Goal: Task Accomplishment & Management: Use online tool/utility

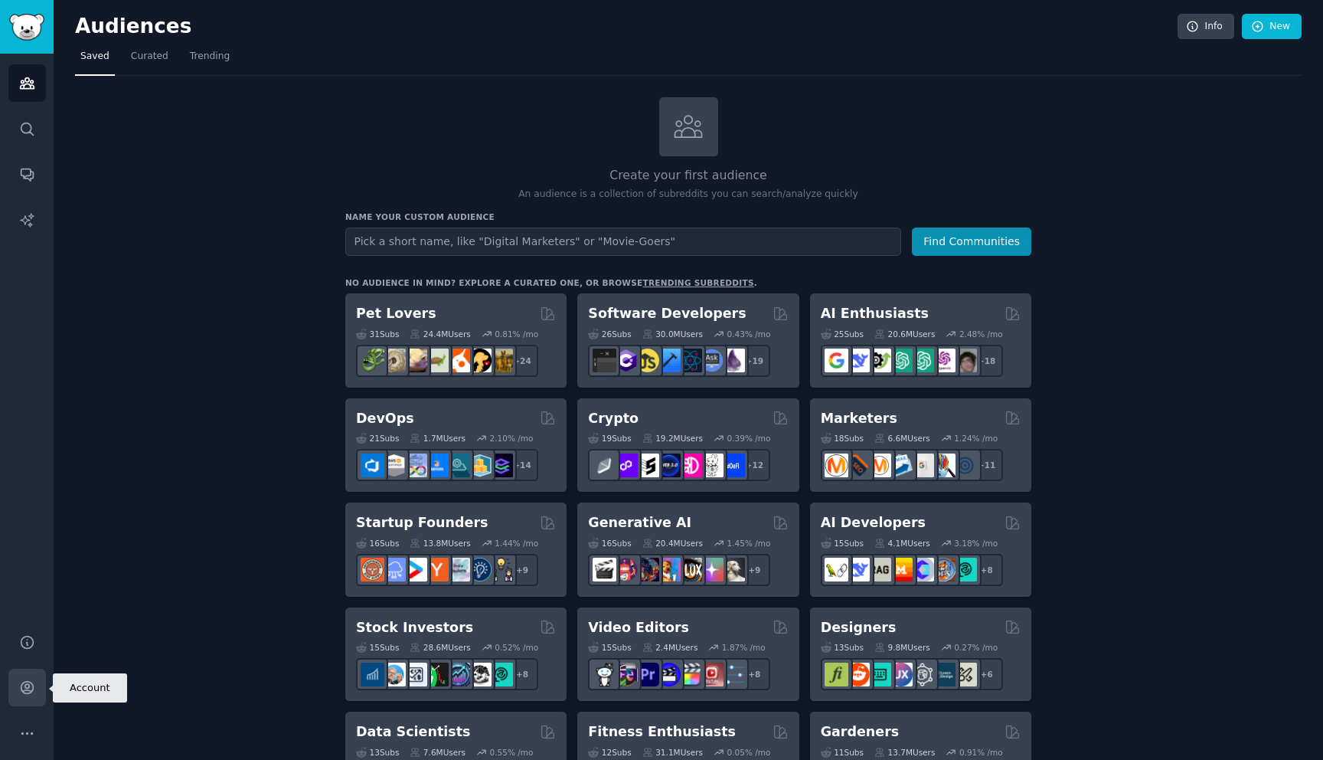
click at [19, 691] on icon "Sidebar" at bounding box center [27, 687] width 16 height 16
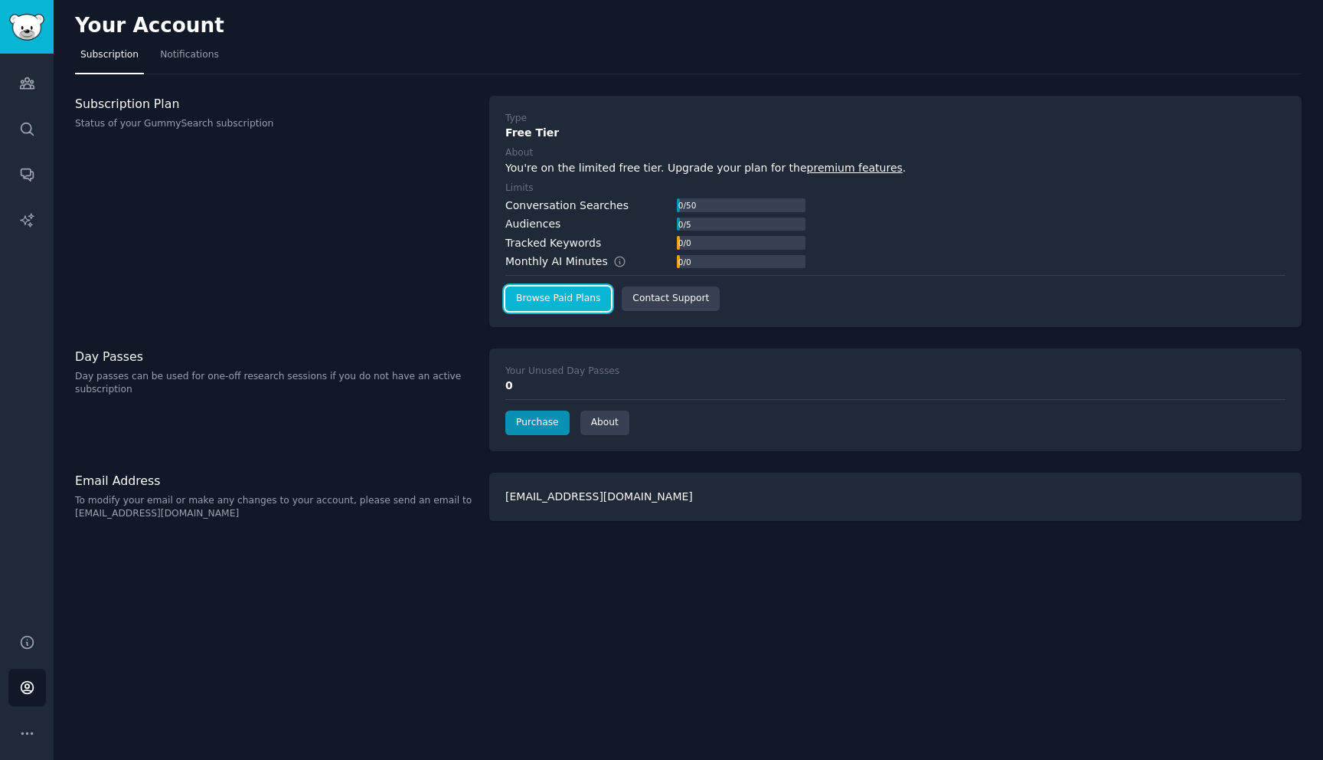
click at [541, 300] on link "Browse Paid Plans" at bounding box center [558, 298] width 106 height 25
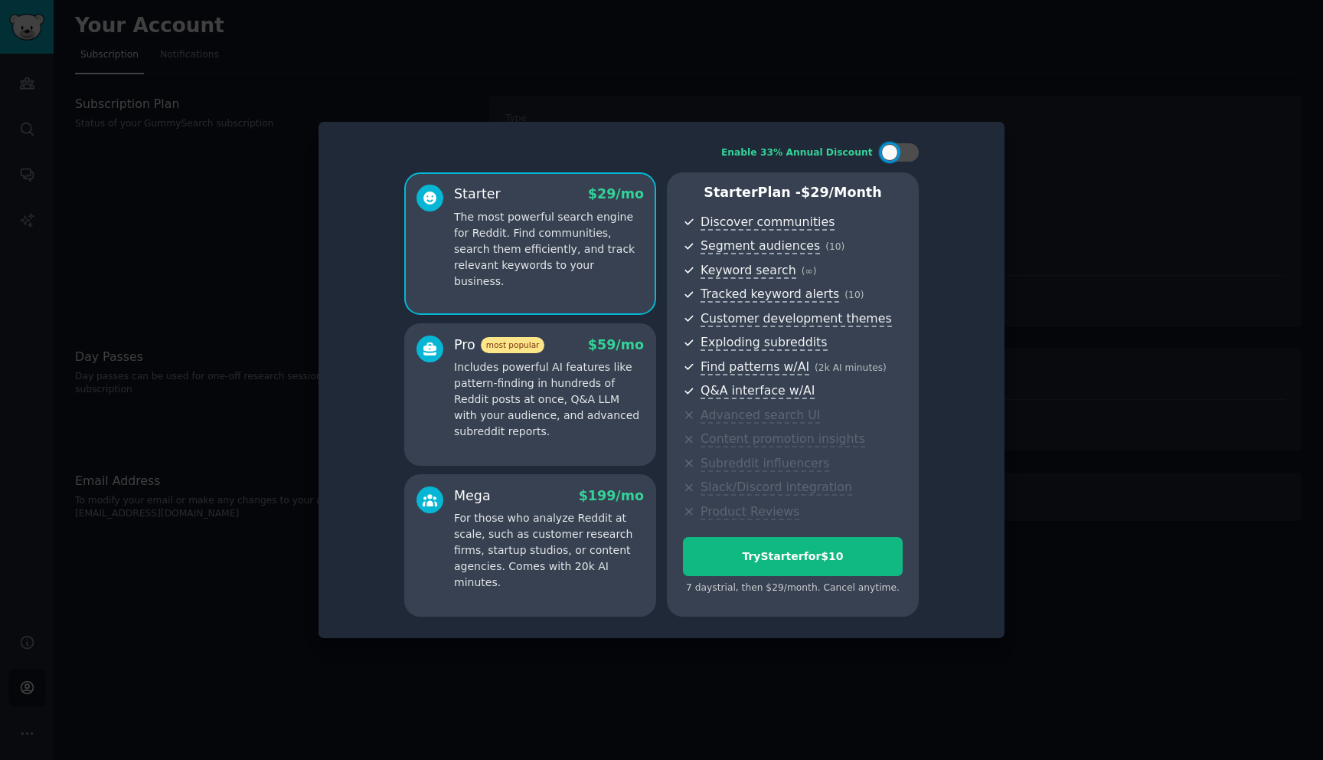
click at [825, 589] on div "7 days trial, then $ 29 /month . Cancel anytime." at bounding box center [793, 588] width 220 height 14
click at [897, 155] on div at bounding box center [899, 152] width 38 height 18
checkbox input "false"
click at [1047, 179] on div at bounding box center [661, 380] width 1323 height 760
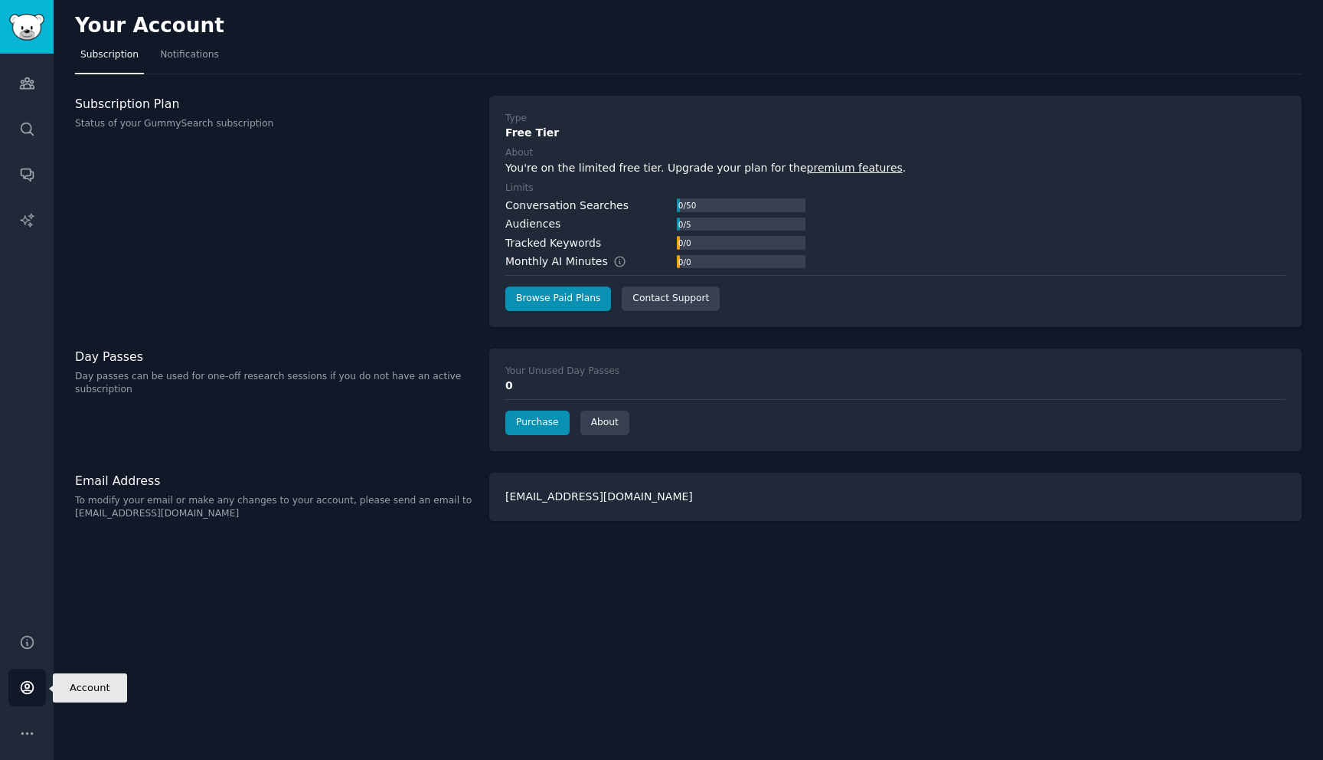
click at [31, 688] on icon "Sidebar" at bounding box center [27, 687] width 16 height 16
click at [29, 733] on icon "Sidebar" at bounding box center [27, 733] width 16 height 16
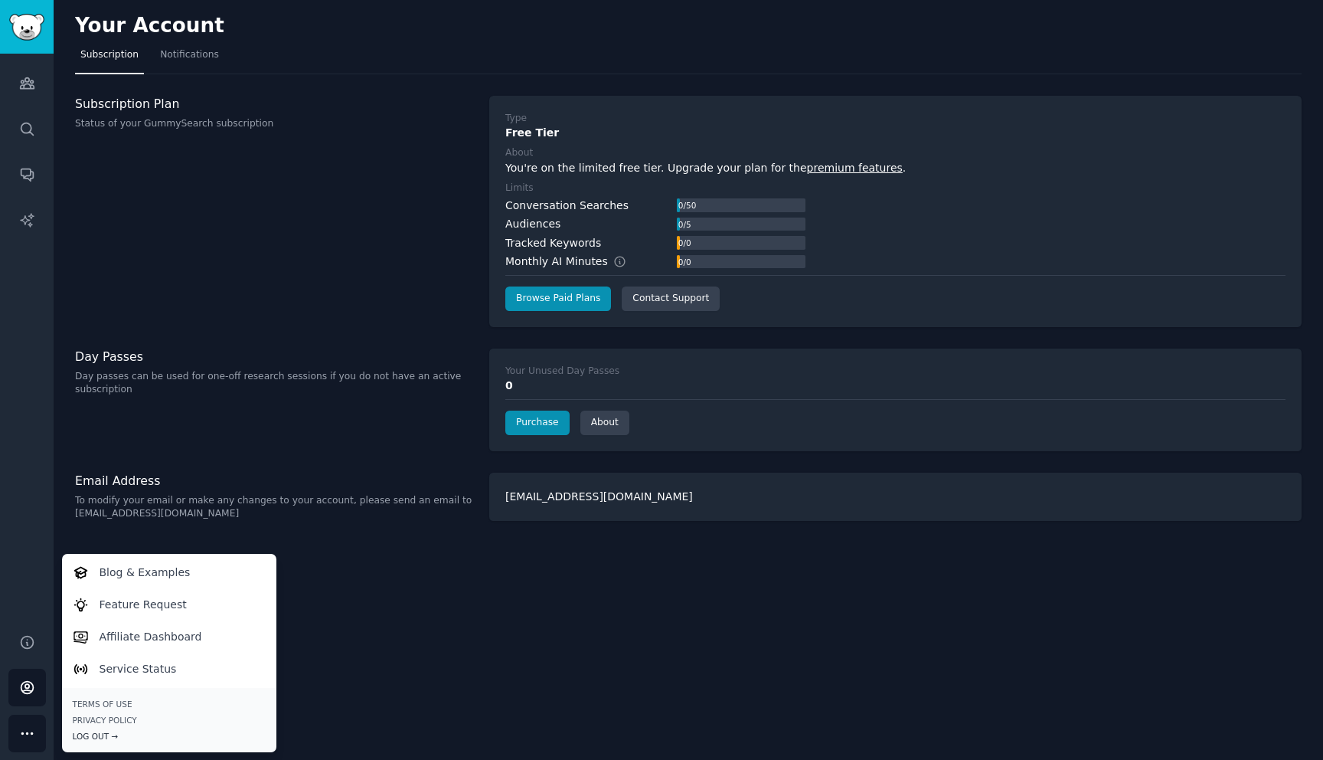
click at [98, 736] on div "Log Out →" at bounding box center [169, 735] width 193 height 11
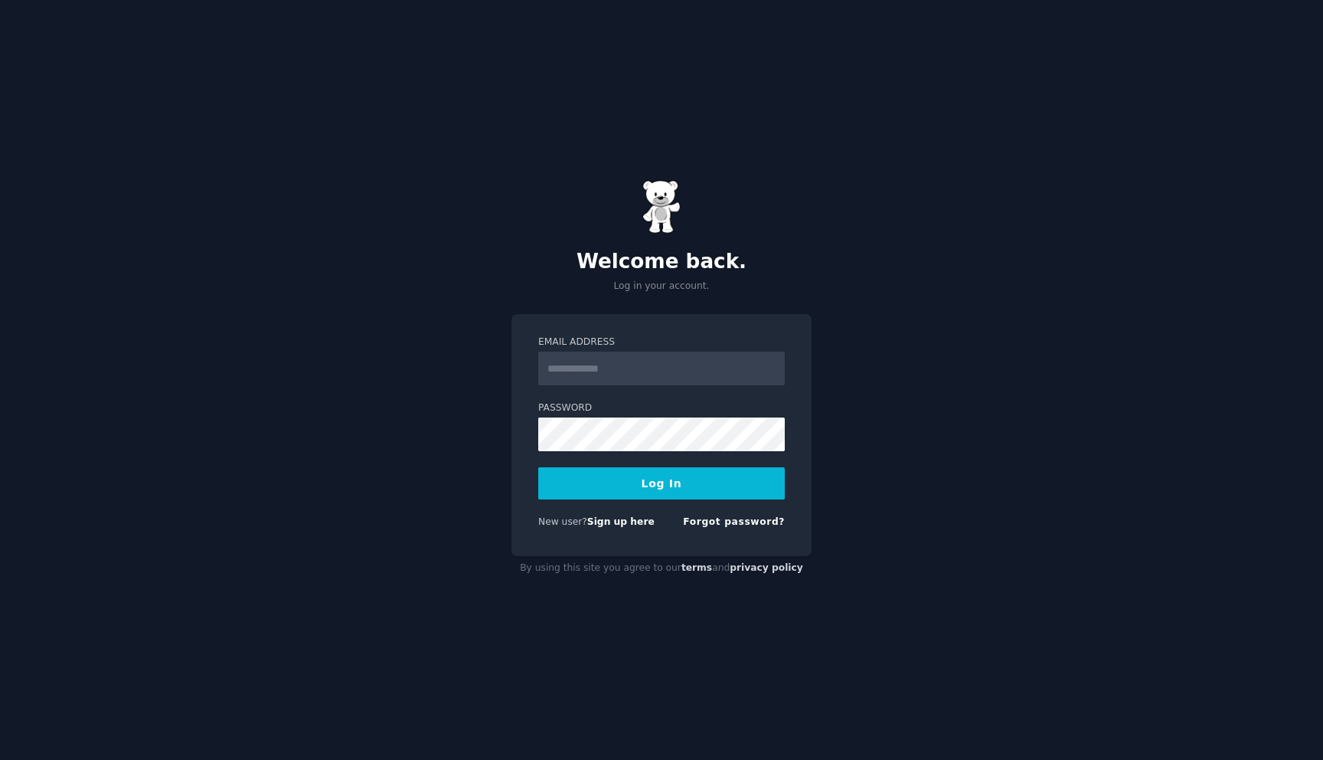
click at [607, 528] on div "New user? Sign up here" at bounding box center [596, 522] width 116 height 14
click at [608, 524] on link "Sign up here" at bounding box center [620, 521] width 67 height 11
click at [610, 374] on input "Email Address" at bounding box center [661, 368] width 247 height 34
type input "**********"
click at [526, 333] on div "**********" at bounding box center [661, 435] width 300 height 242
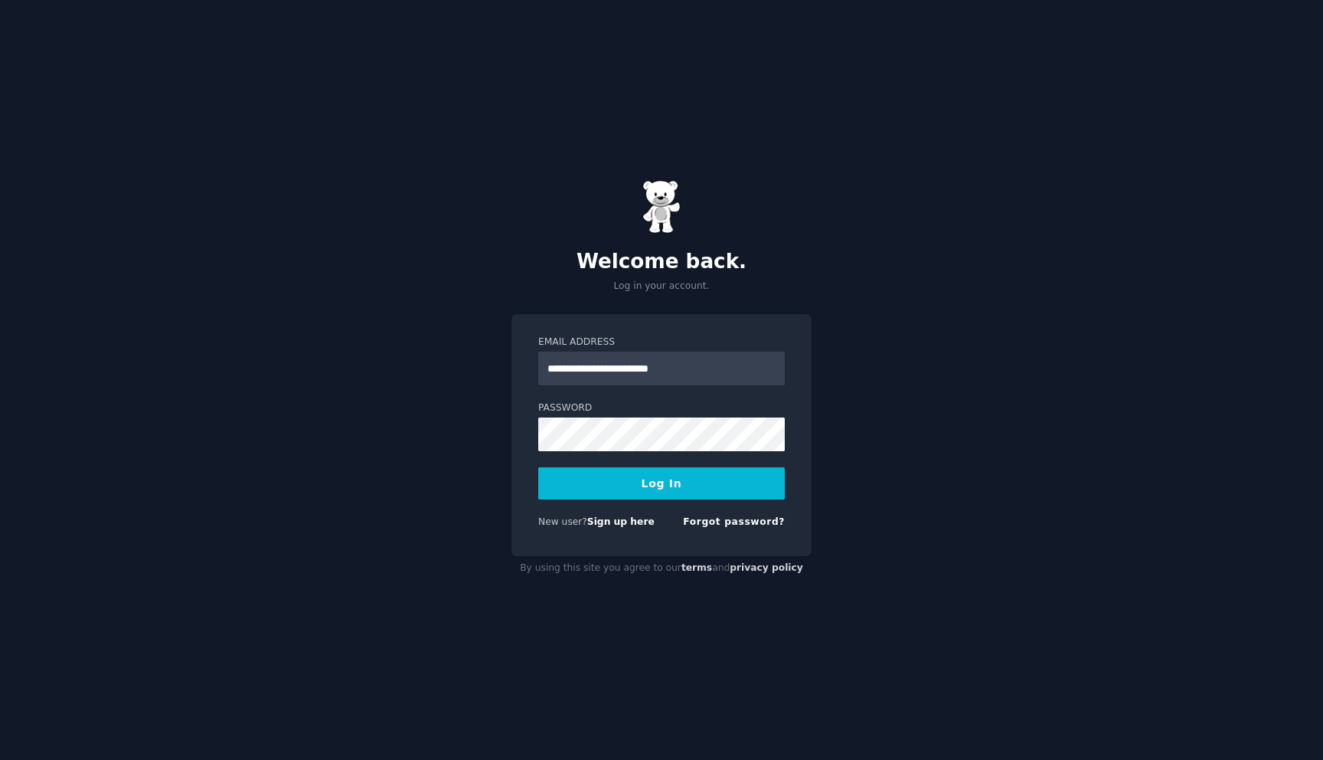
click at [647, 396] on form "**********" at bounding box center [661, 434] width 247 height 199
click at [651, 495] on button "Log In" at bounding box center [661, 483] width 247 height 32
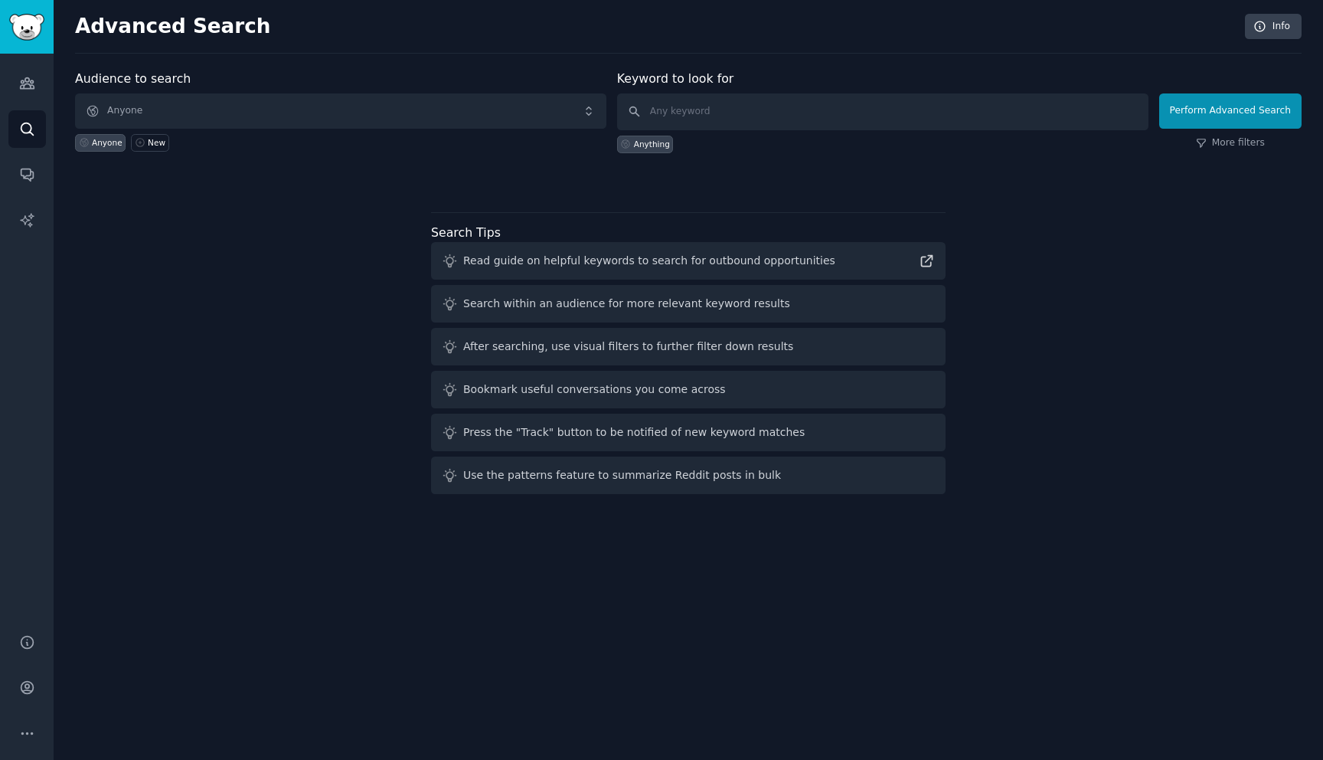
click at [541, 254] on div "Read guide on helpful keywords to search for outbound opportunities" at bounding box center [649, 261] width 372 height 16
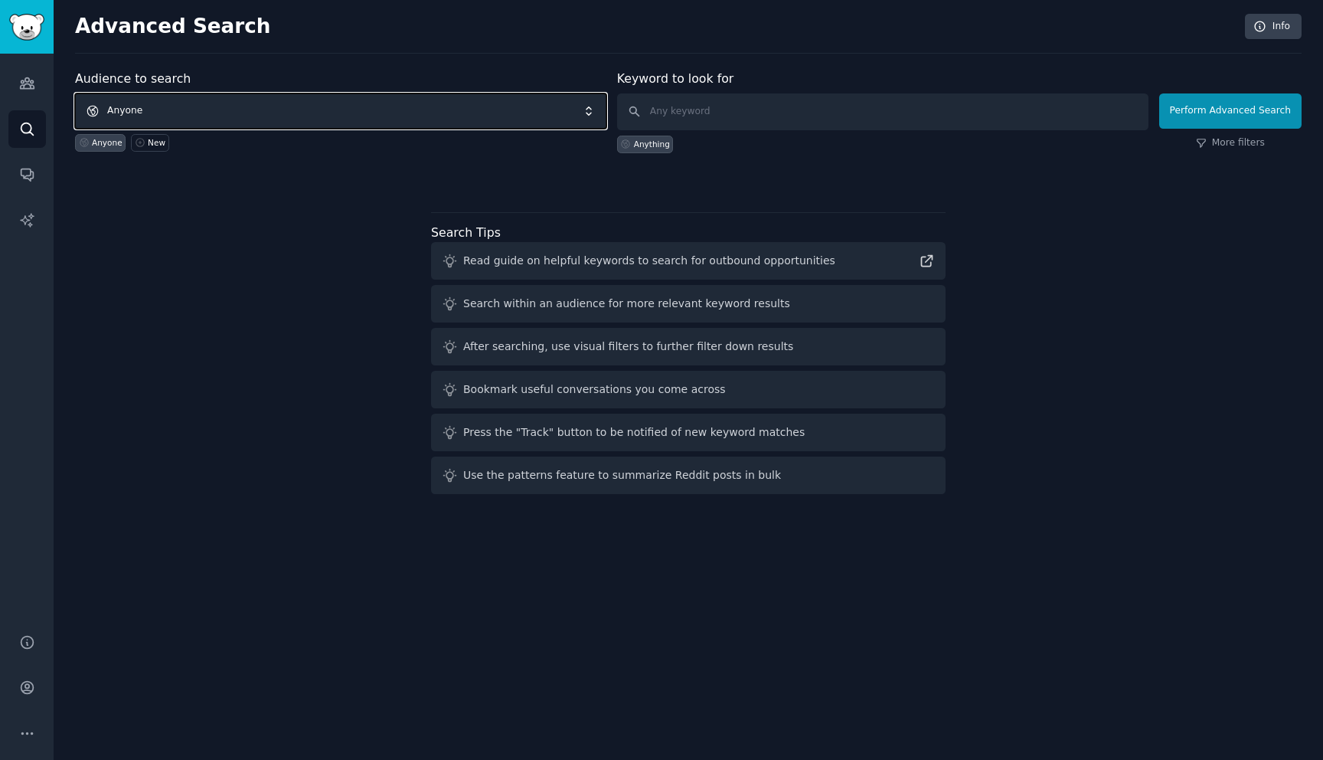
click at [528, 114] on span "Anyone" at bounding box center [340, 110] width 531 height 35
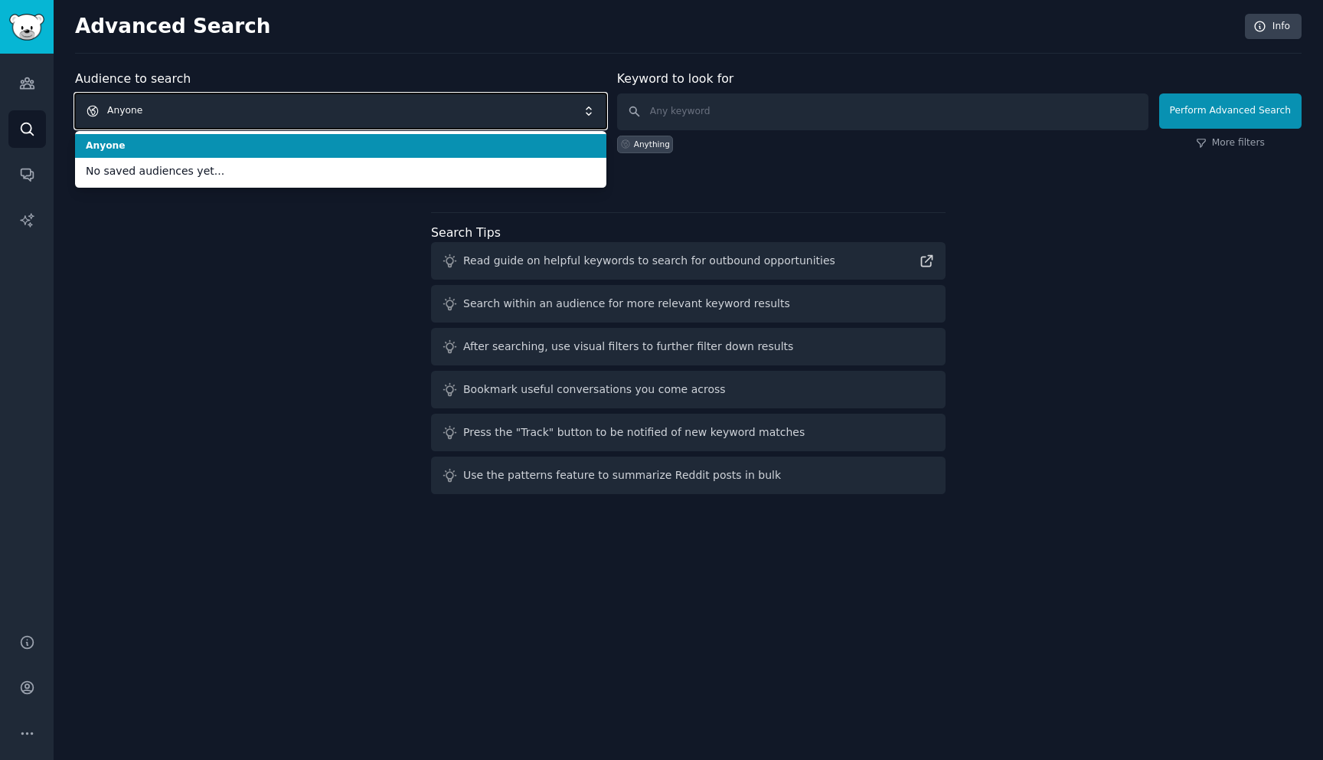
click at [521, 106] on span "Anyone" at bounding box center [340, 110] width 531 height 35
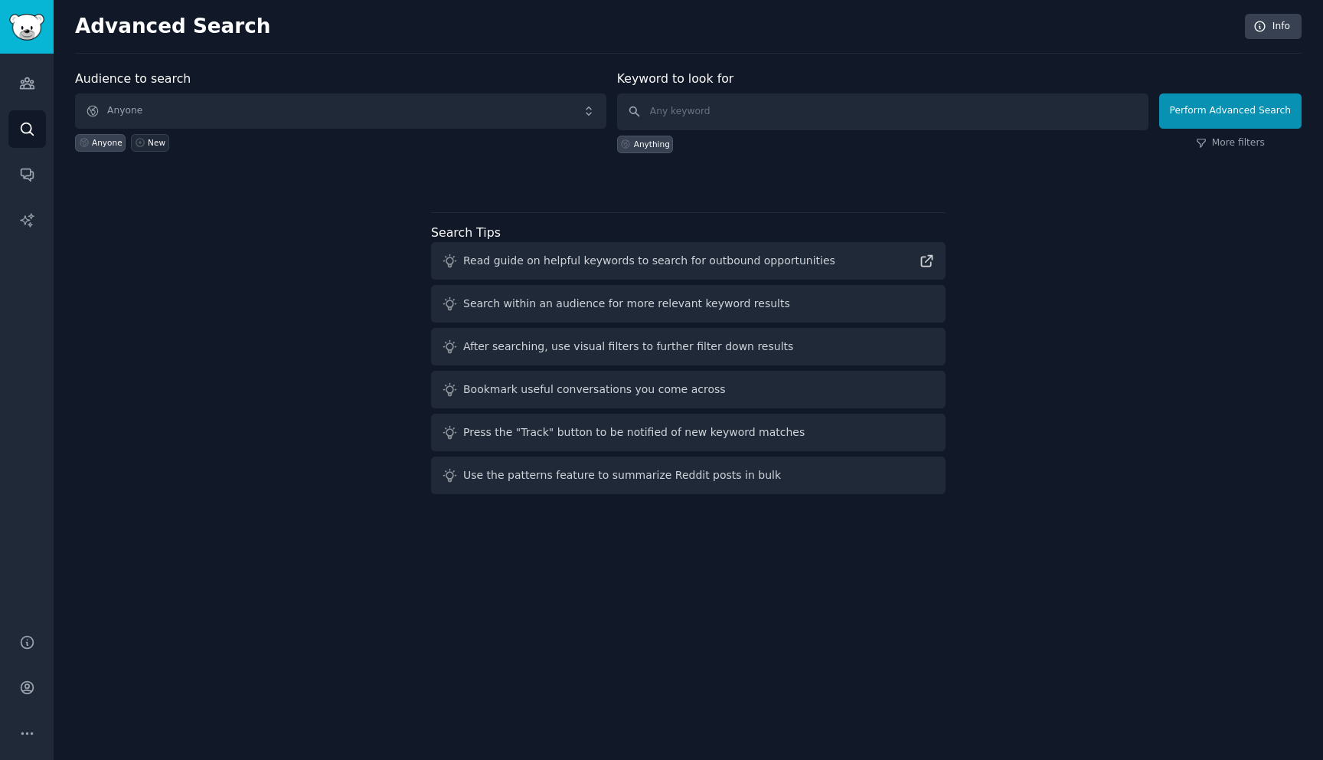
click at [149, 142] on div "New" at bounding box center [157, 142] width 18 height 11
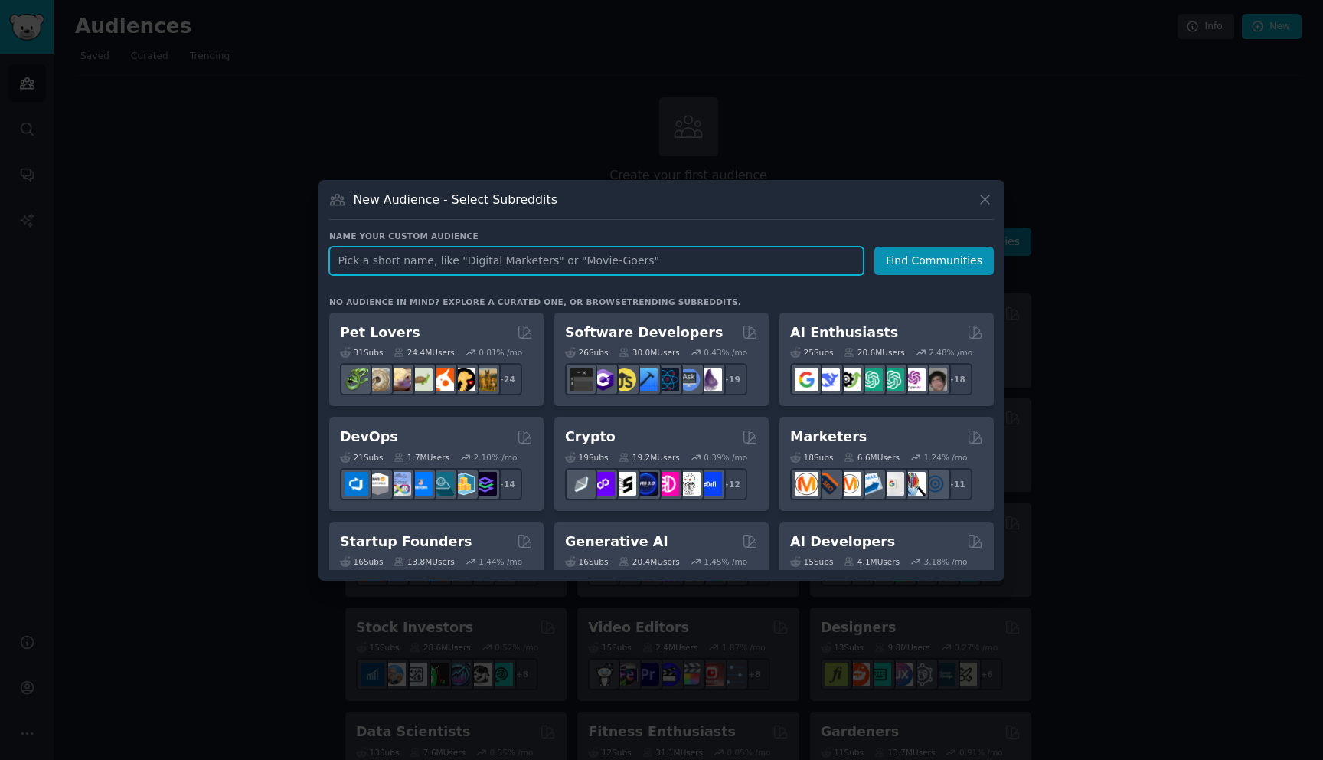
click at [374, 261] on input "text" at bounding box center [596, 261] width 534 height 28
click at [353, 263] on input "pet parents" at bounding box center [596, 261] width 534 height 28
drag, startPoint x: 353, startPoint y: 263, endPoint x: 302, endPoint y: 263, distance: 51.3
click at [304, 263] on div "​ New Audience - Select Subreddits Name your custom audience Audience Name pet …" at bounding box center [661, 380] width 1312 height 760
type input "dog parents"
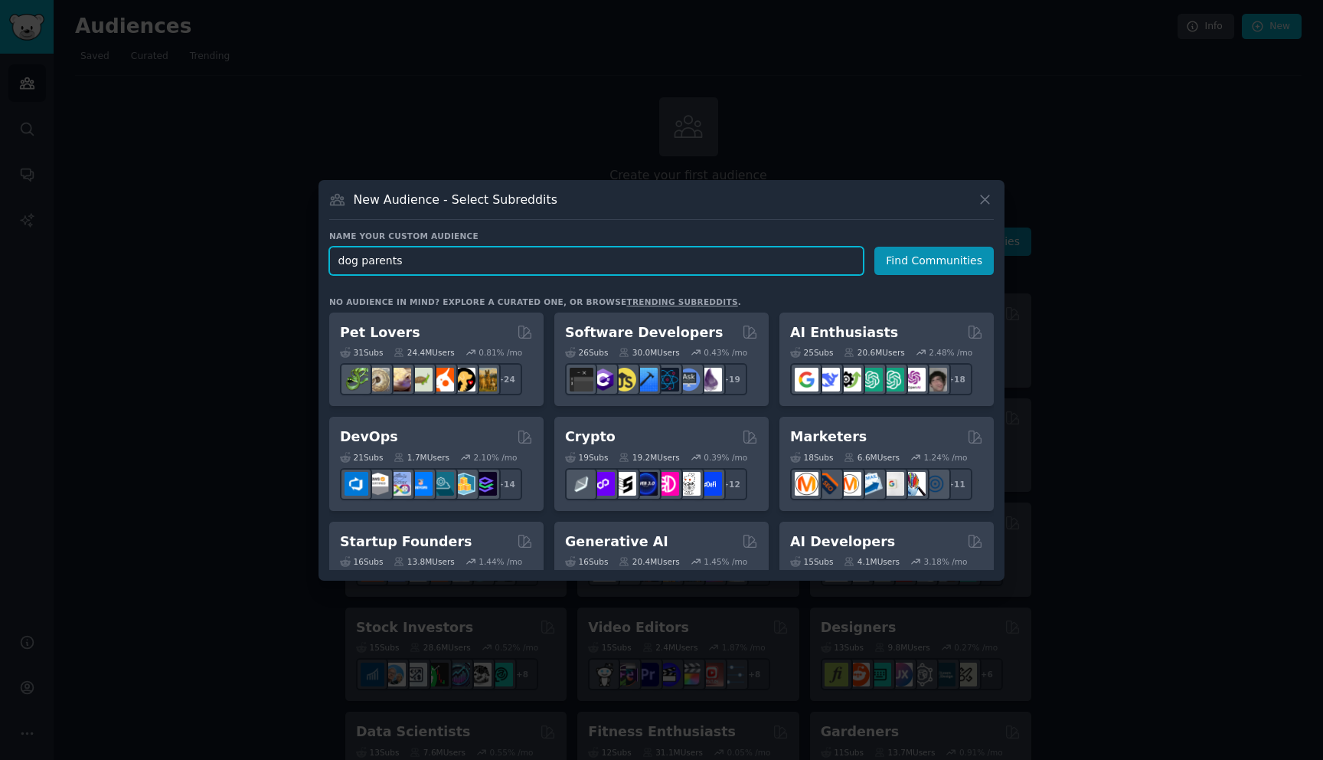
click button "Find Communities" at bounding box center [933, 261] width 119 height 28
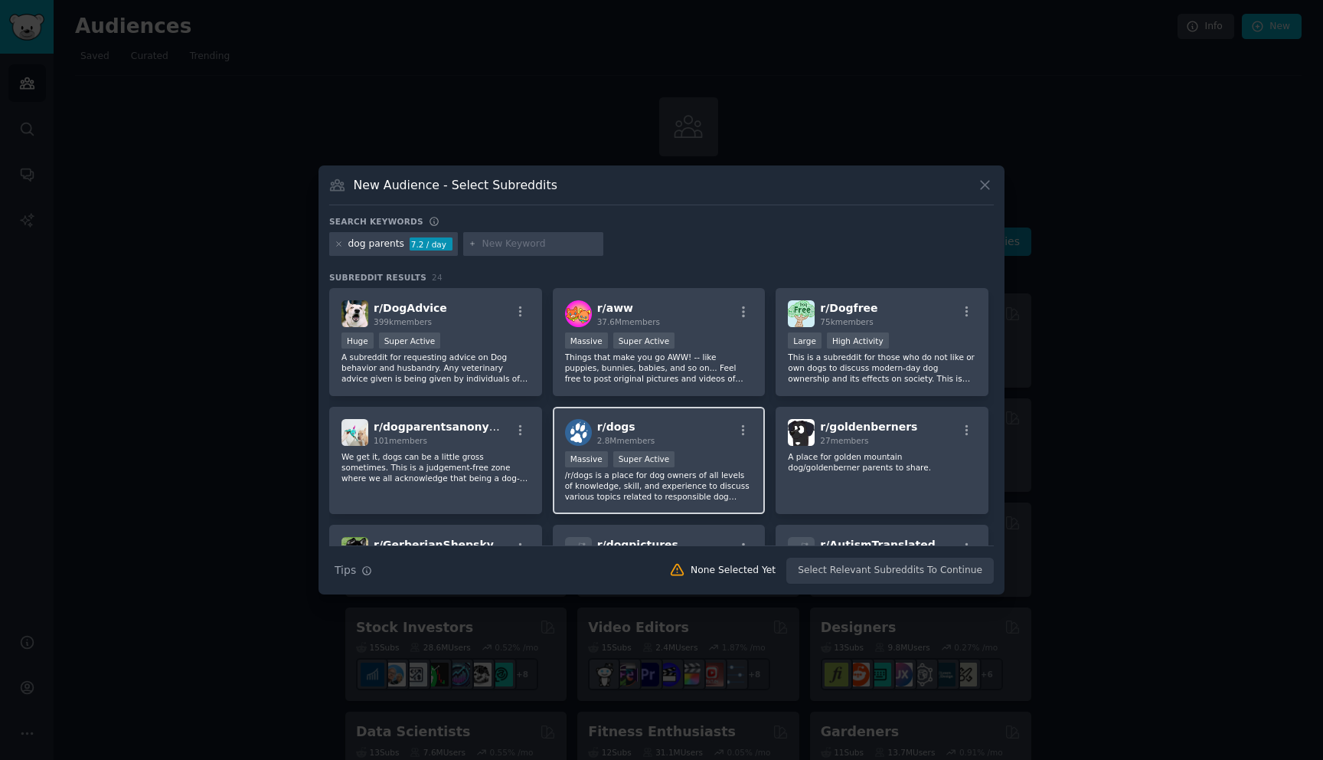
click at [698, 440] on div "r/ dogs 2.8M members" at bounding box center [659, 432] width 188 height 27
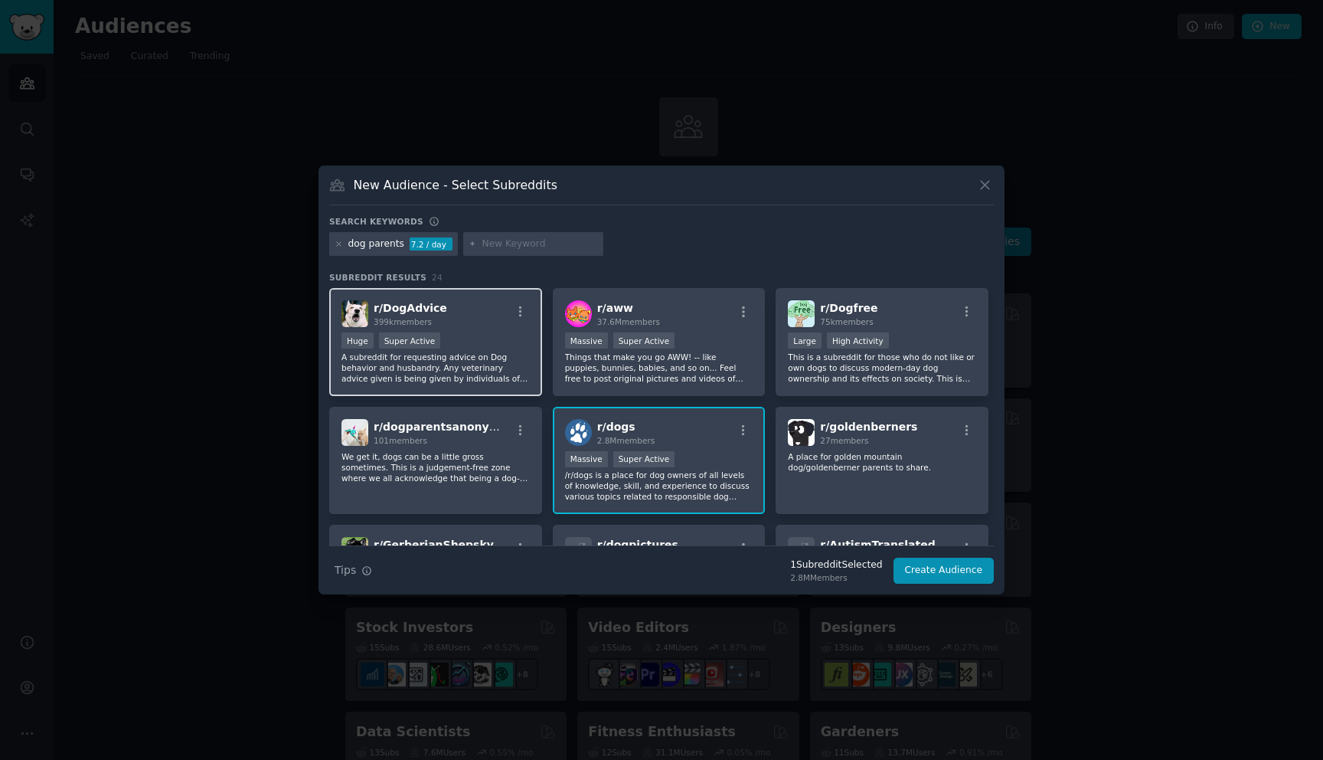
click at [480, 325] on div "r/ DogAdvice 399k members" at bounding box center [435, 313] width 188 height 27
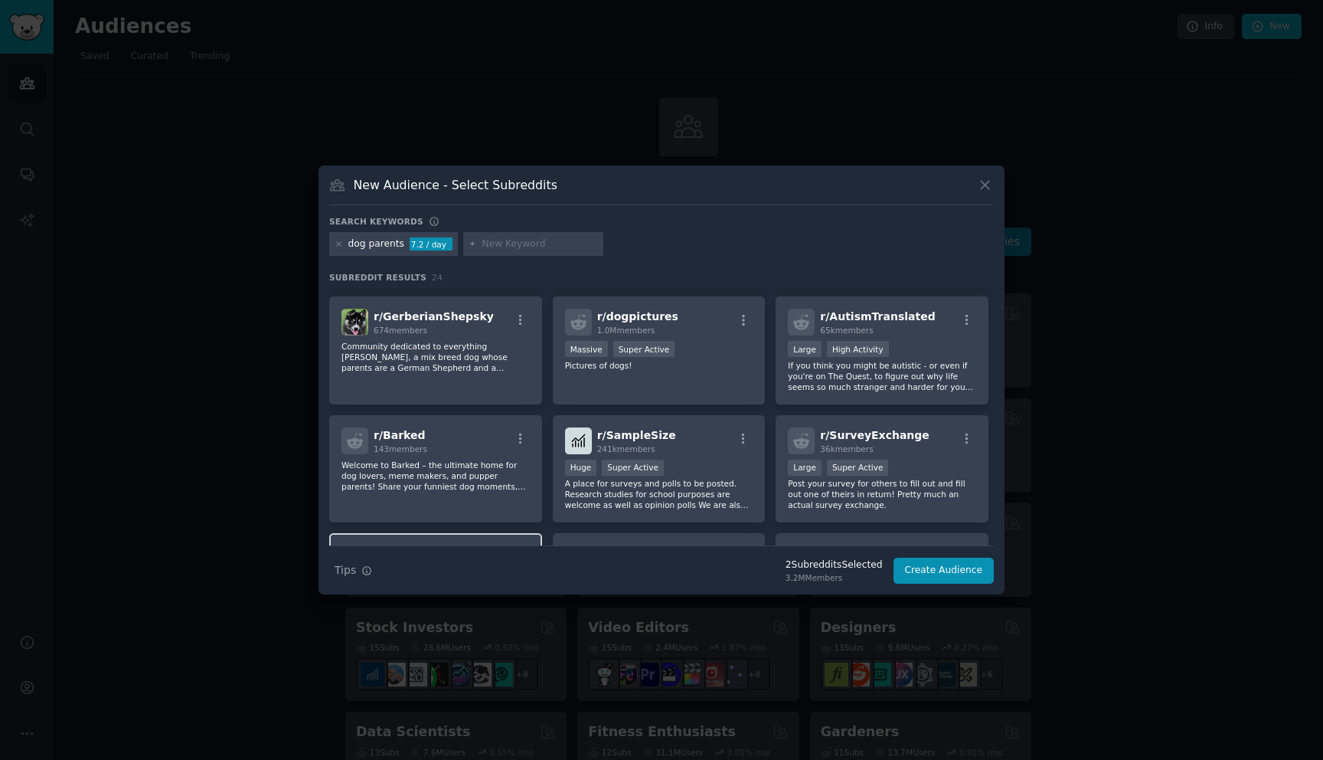
scroll to position [123, 0]
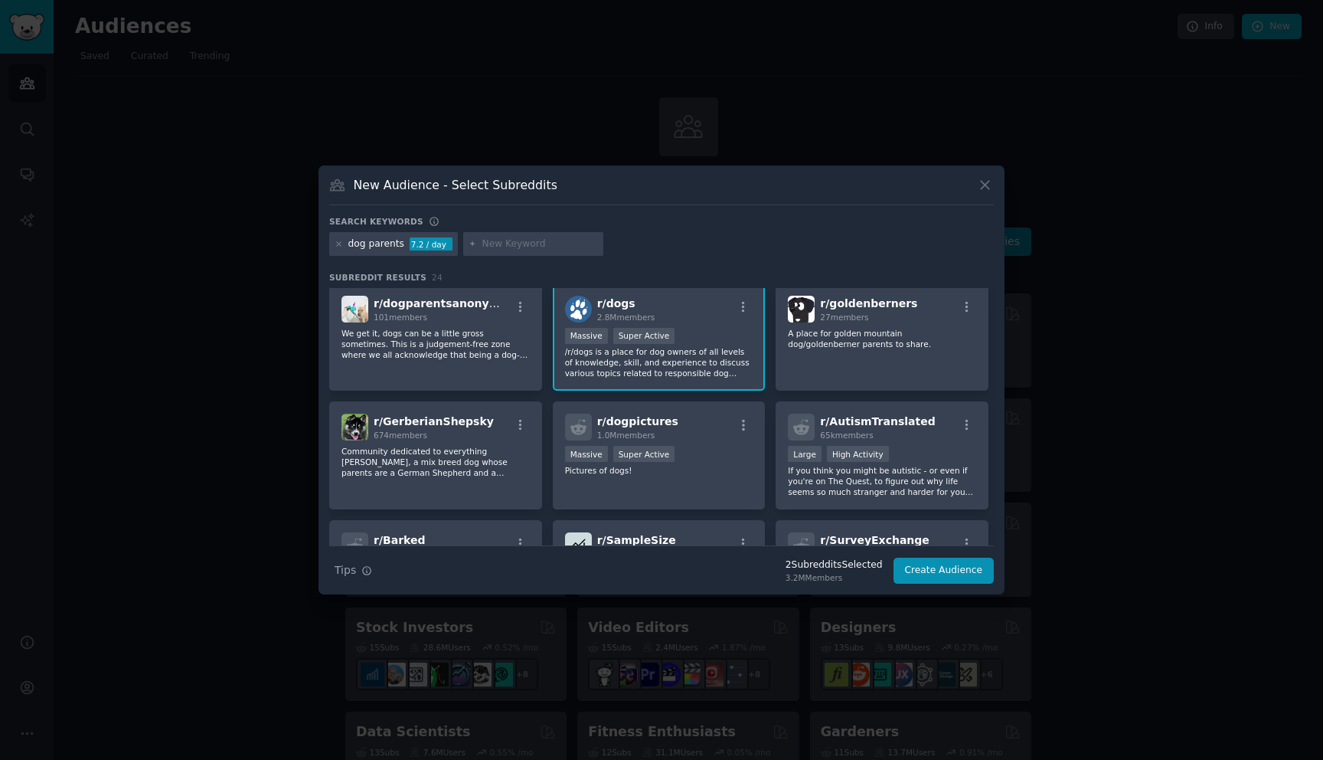
click at [500, 252] on div at bounding box center [533, 244] width 141 height 25
click at [498, 238] on input "text" at bounding box center [540, 244] width 116 height 14
type input "p"
type input "dogs"
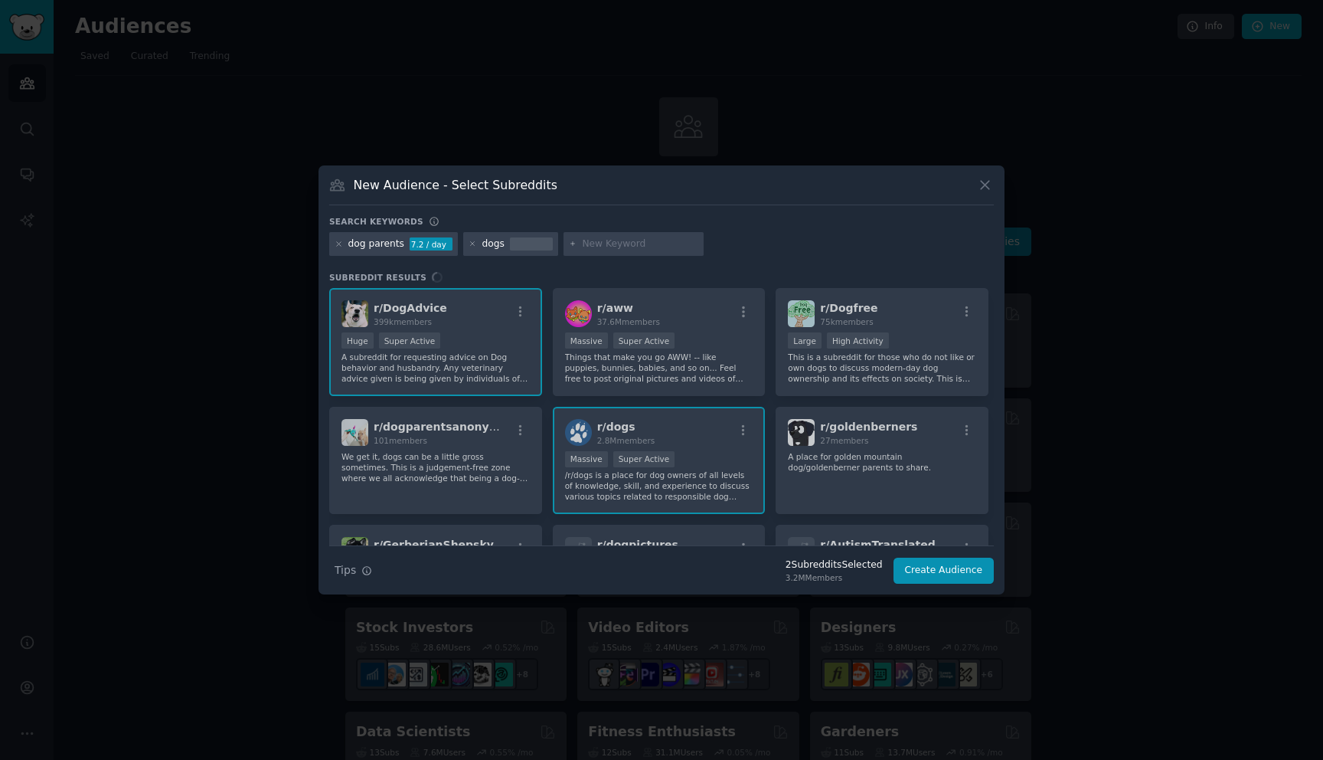
click at [599, 245] on input "text" at bounding box center [640, 244] width 116 height 14
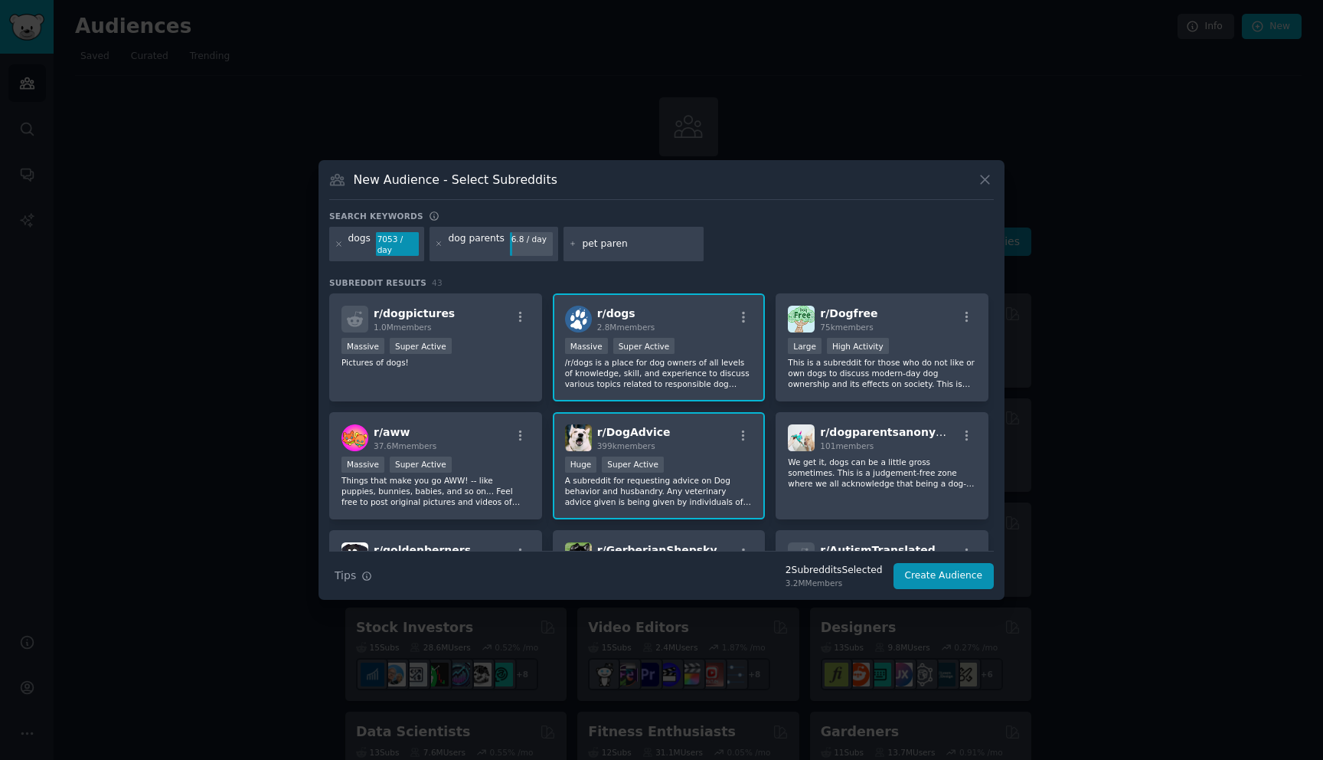
type input "pet parent"
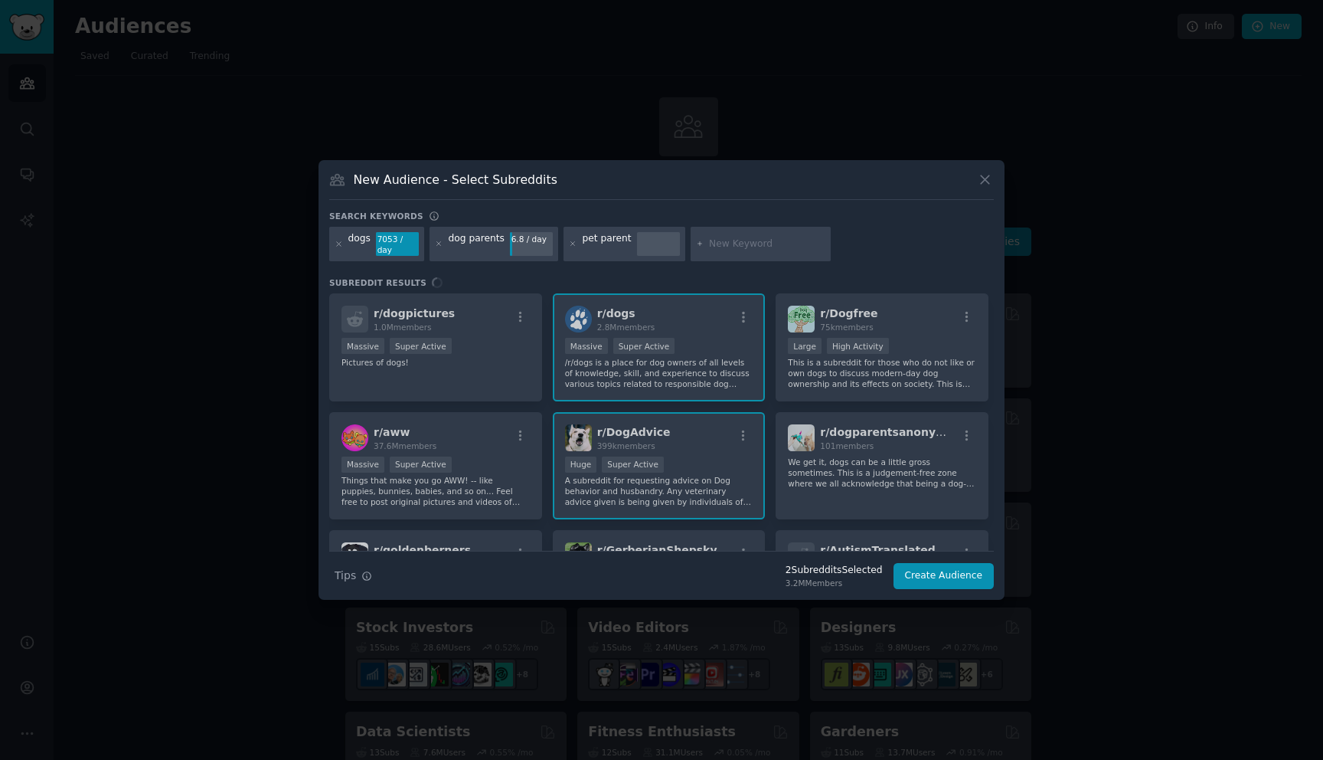
click at [474, 259] on div "dog parents 6.8 / day" at bounding box center [494, 244] width 129 height 35
click at [472, 246] on div "dog parents" at bounding box center [476, 244] width 56 height 25
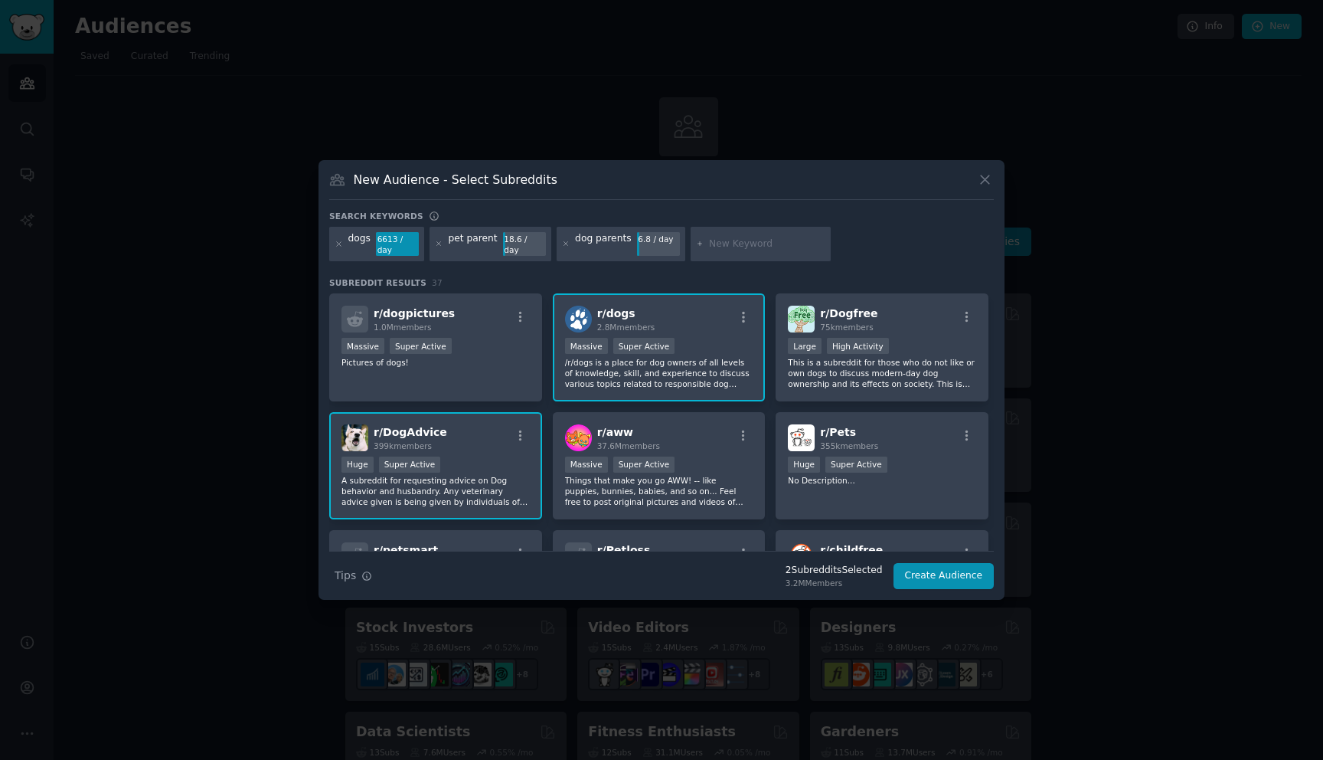
click at [472, 246] on div "pet parent" at bounding box center [472, 244] width 49 height 25
click at [473, 240] on div "pet parent" at bounding box center [472, 244] width 49 height 25
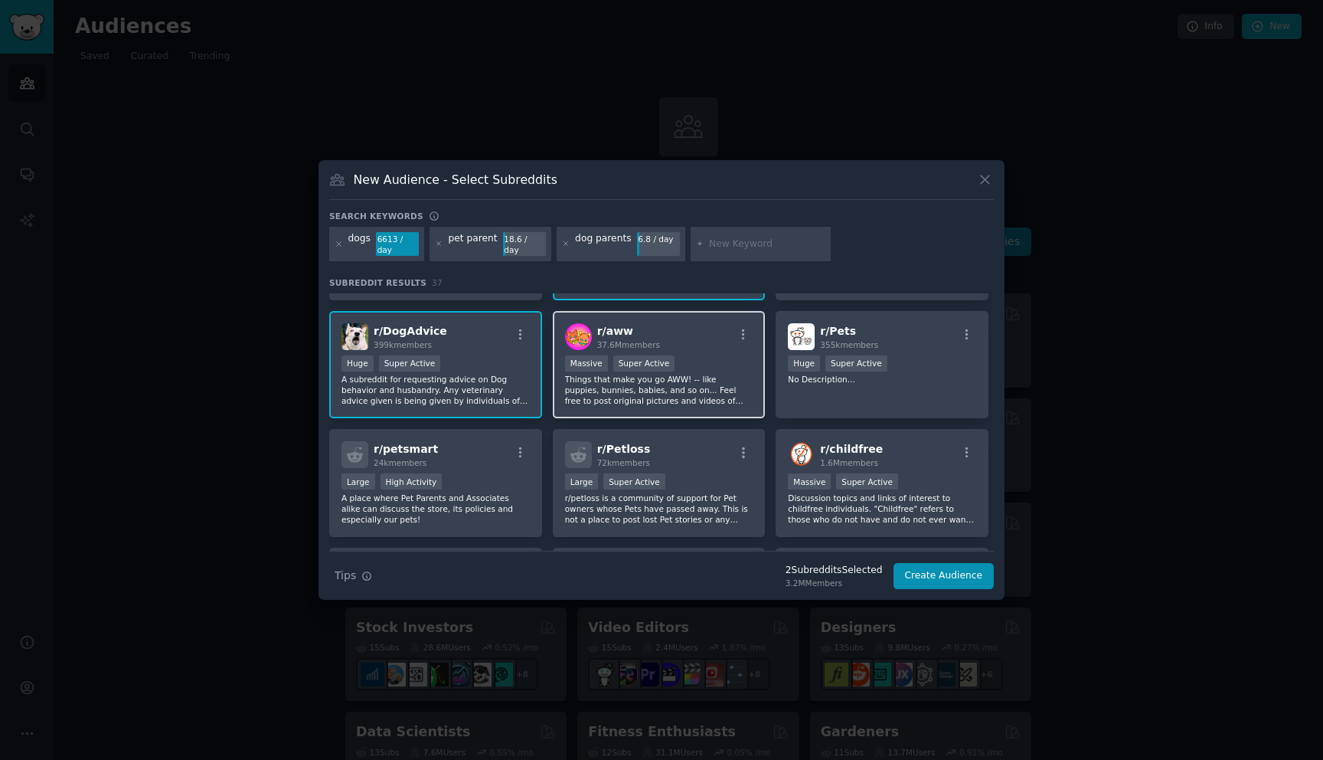
scroll to position [97, 0]
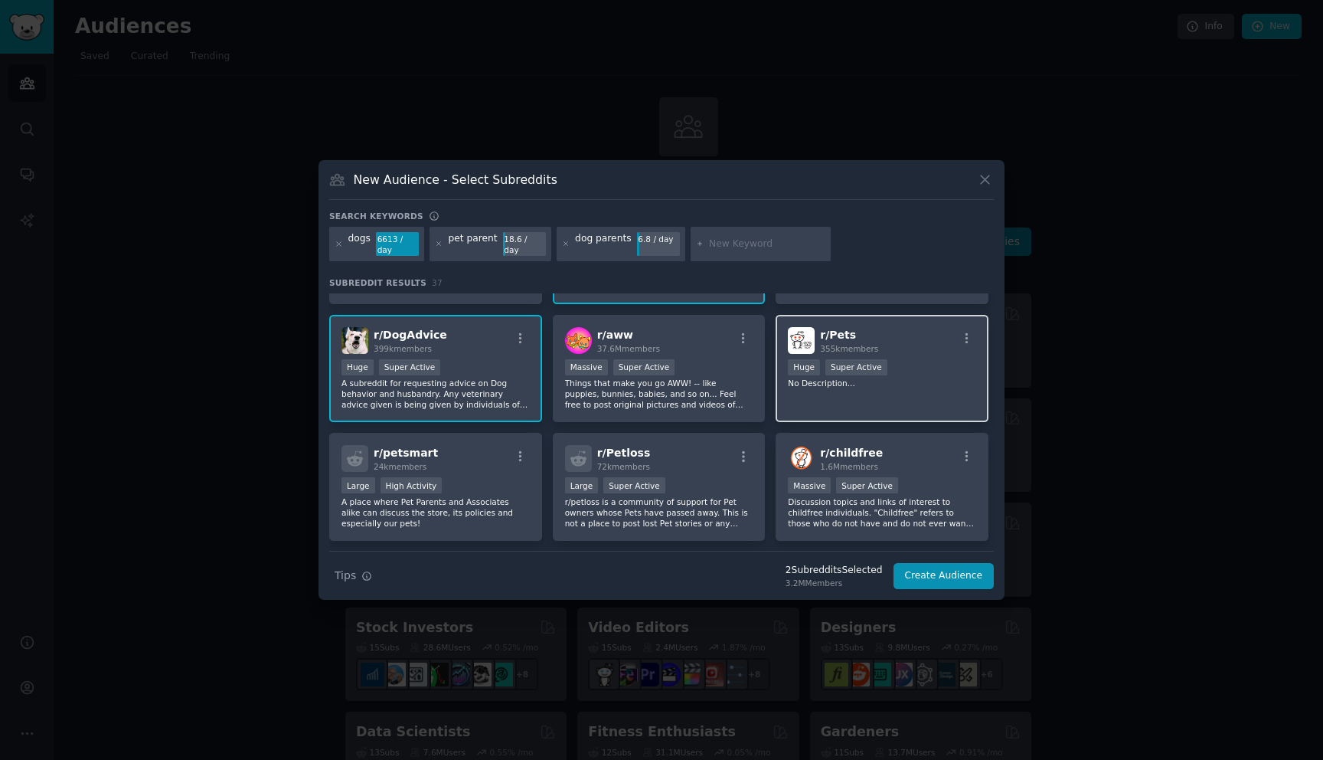
click at [907, 330] on div "r/ Pets 355k members" at bounding box center [882, 340] width 188 height 27
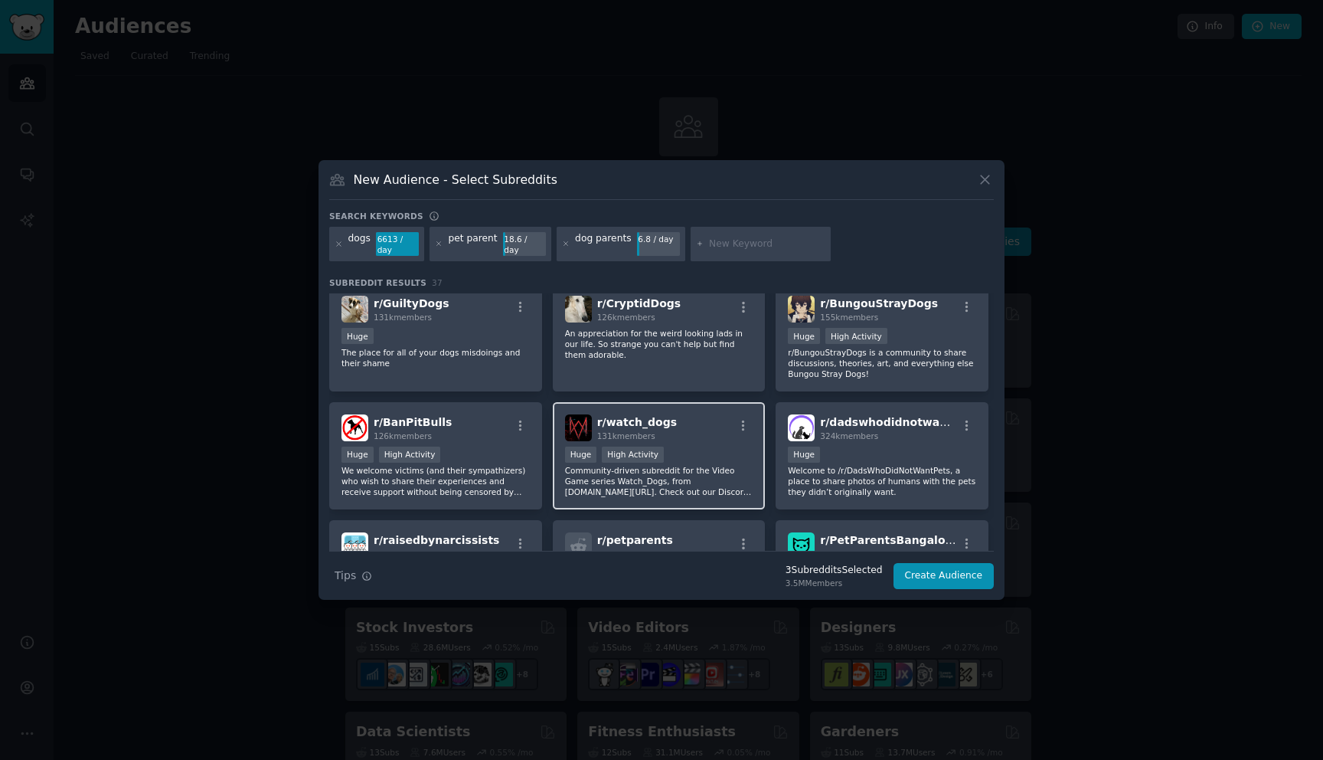
scroll to position [546, 0]
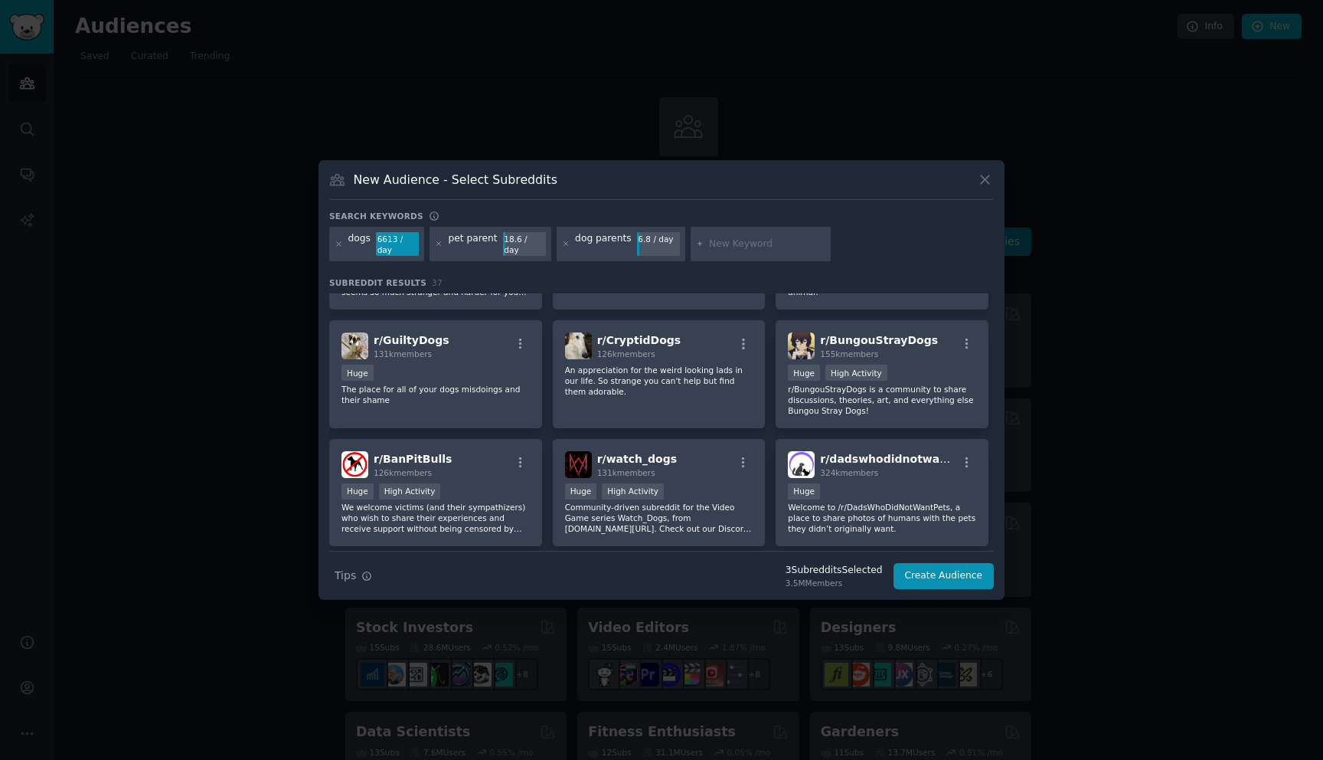
click at [714, 252] on div at bounding box center [761, 244] width 141 height 35
click at [716, 246] on input "text" at bounding box center [767, 244] width 116 height 14
type input "puppies"
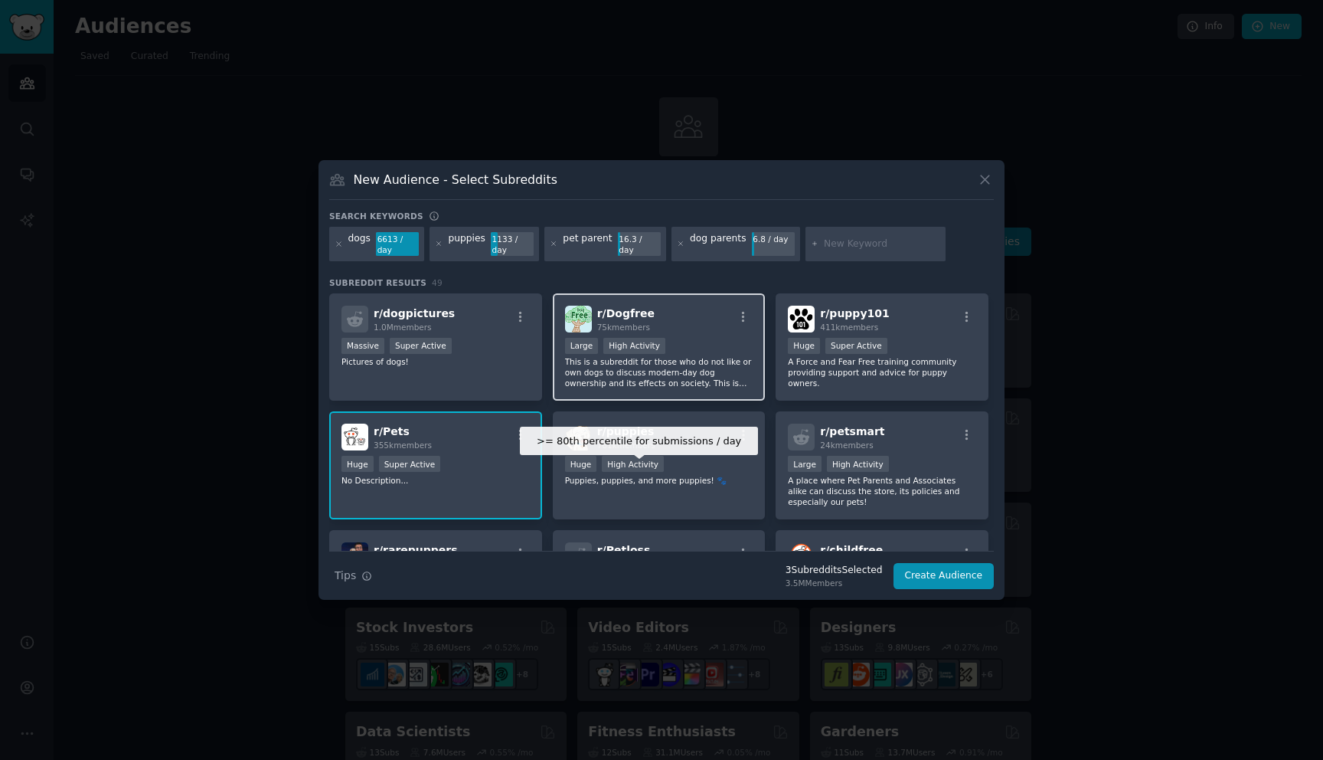
scroll to position [132, 0]
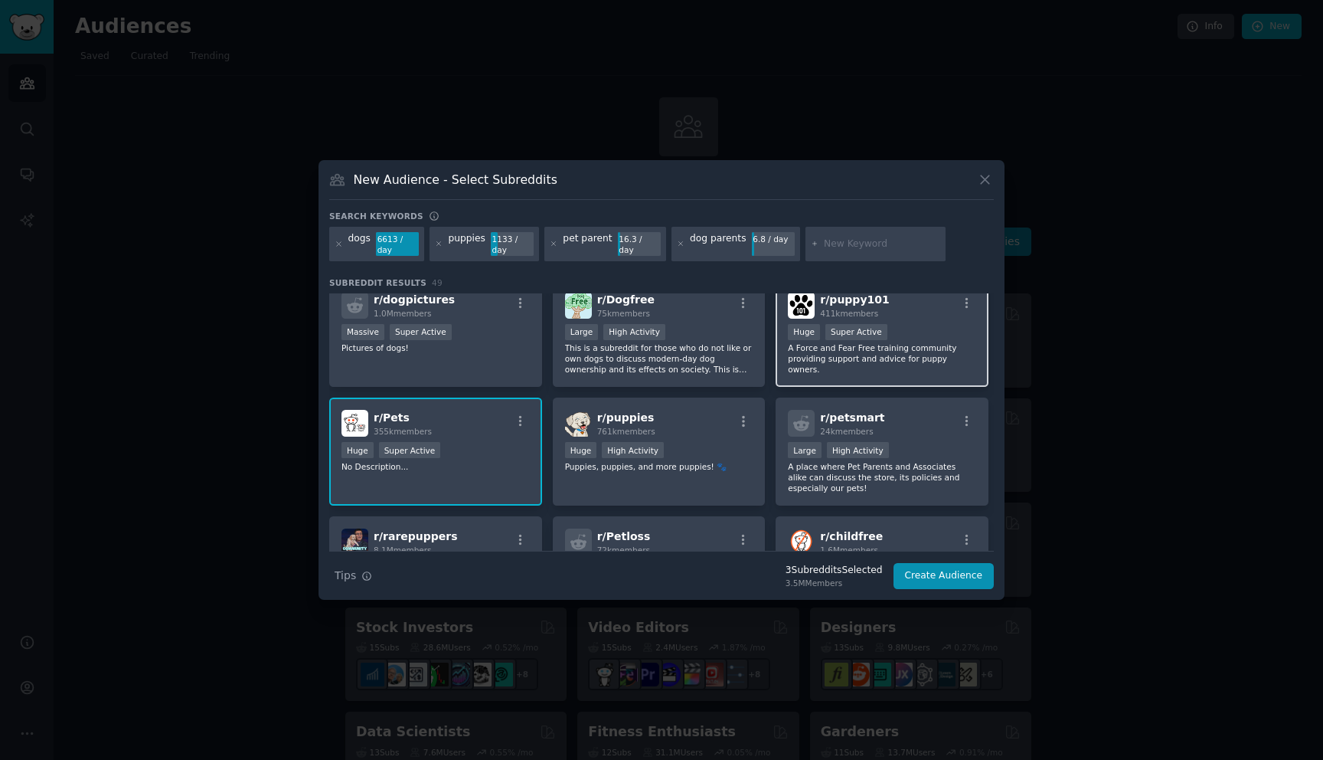
click at [933, 358] on p "A Force and Fear Free training community providing support and advice for puppy…" at bounding box center [882, 358] width 188 height 32
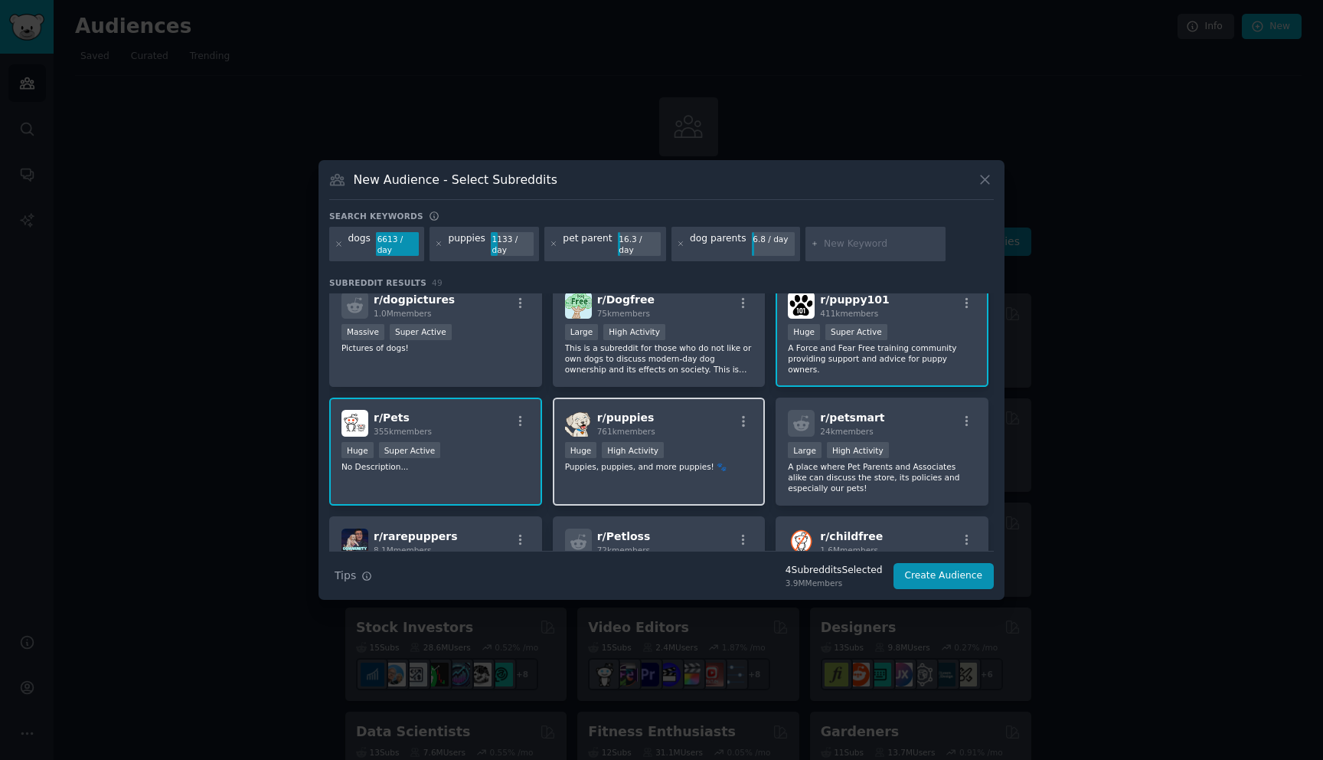
click at [712, 449] on div ">= 80th percentile for submissions / day Huge High Activity" at bounding box center [659, 451] width 188 height 19
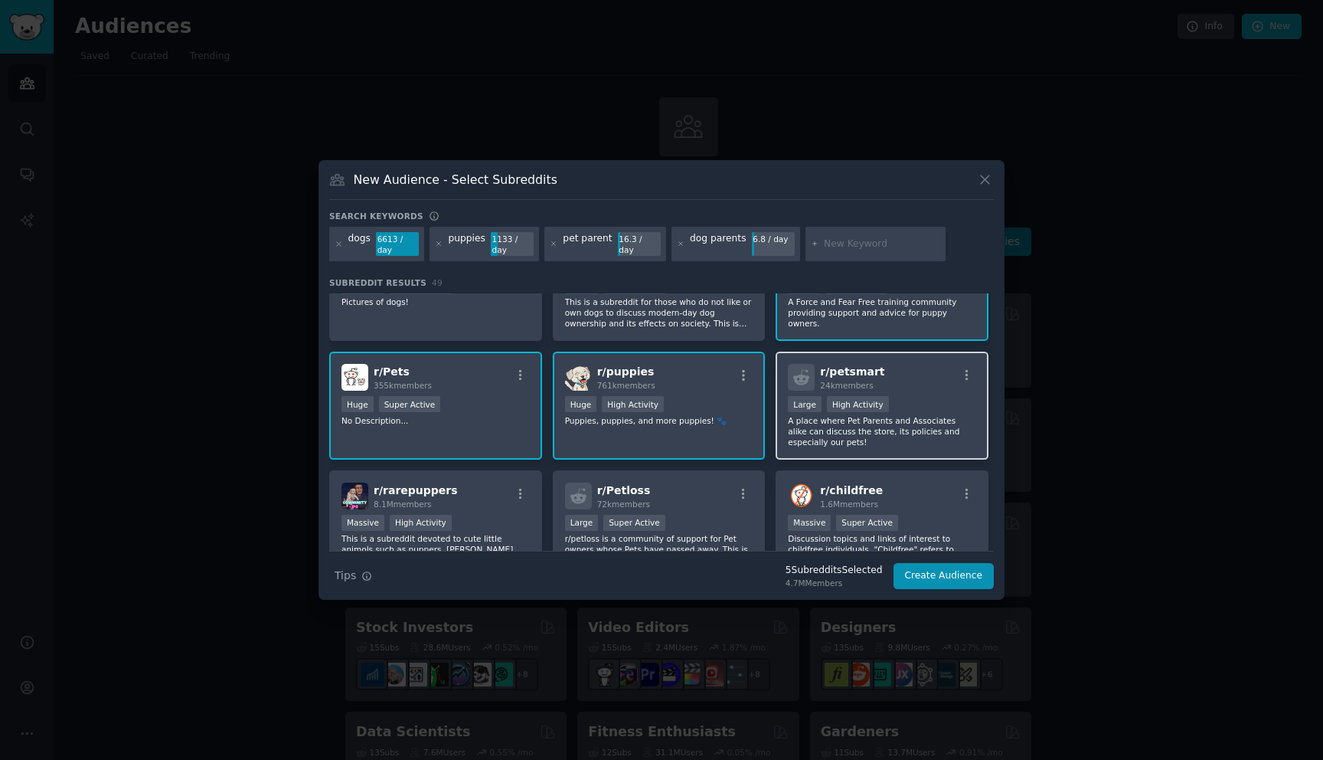
scroll to position [188, 0]
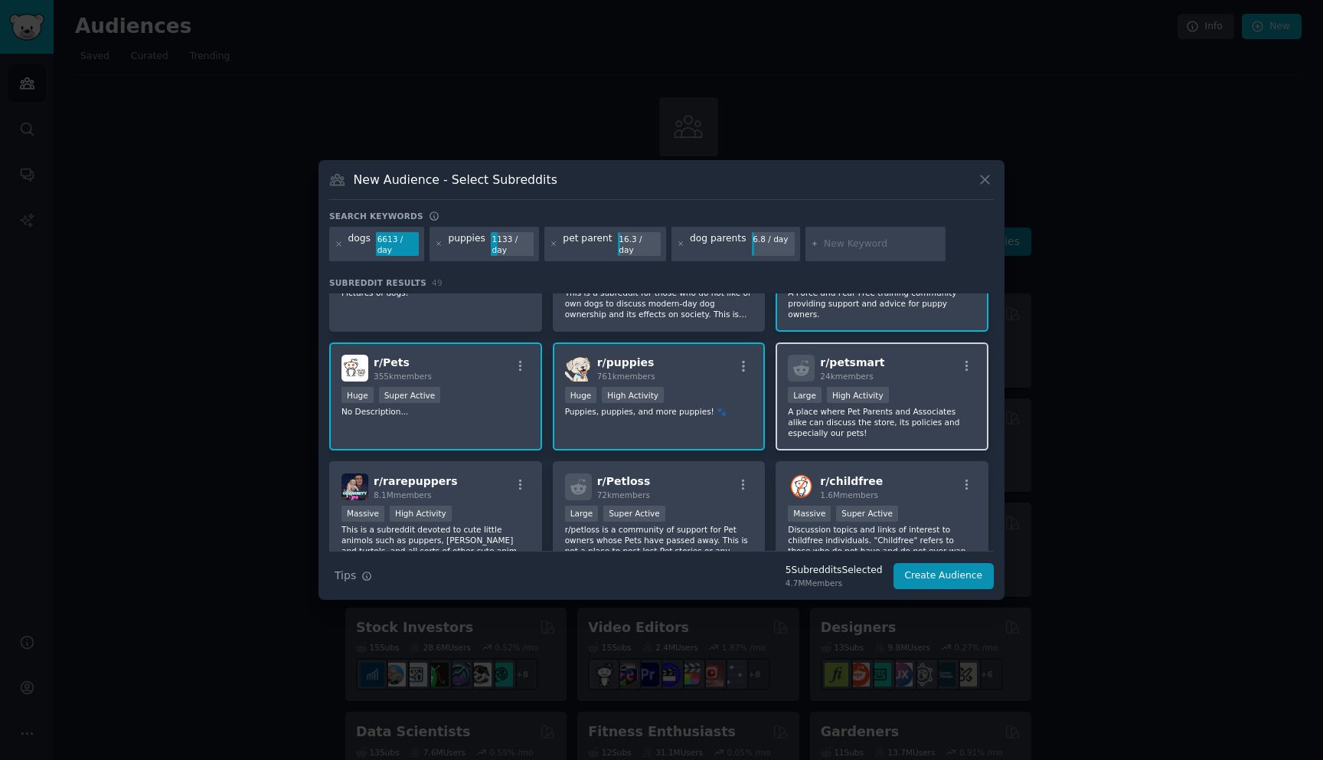
click at [913, 428] on p "A place where Pet Parents and Associates alike can discuss the store, its polic…" at bounding box center [882, 422] width 188 height 32
click at [921, 423] on p "A place where Pet Parents and Associates alike can discuss the store, its polic…" at bounding box center [882, 422] width 188 height 32
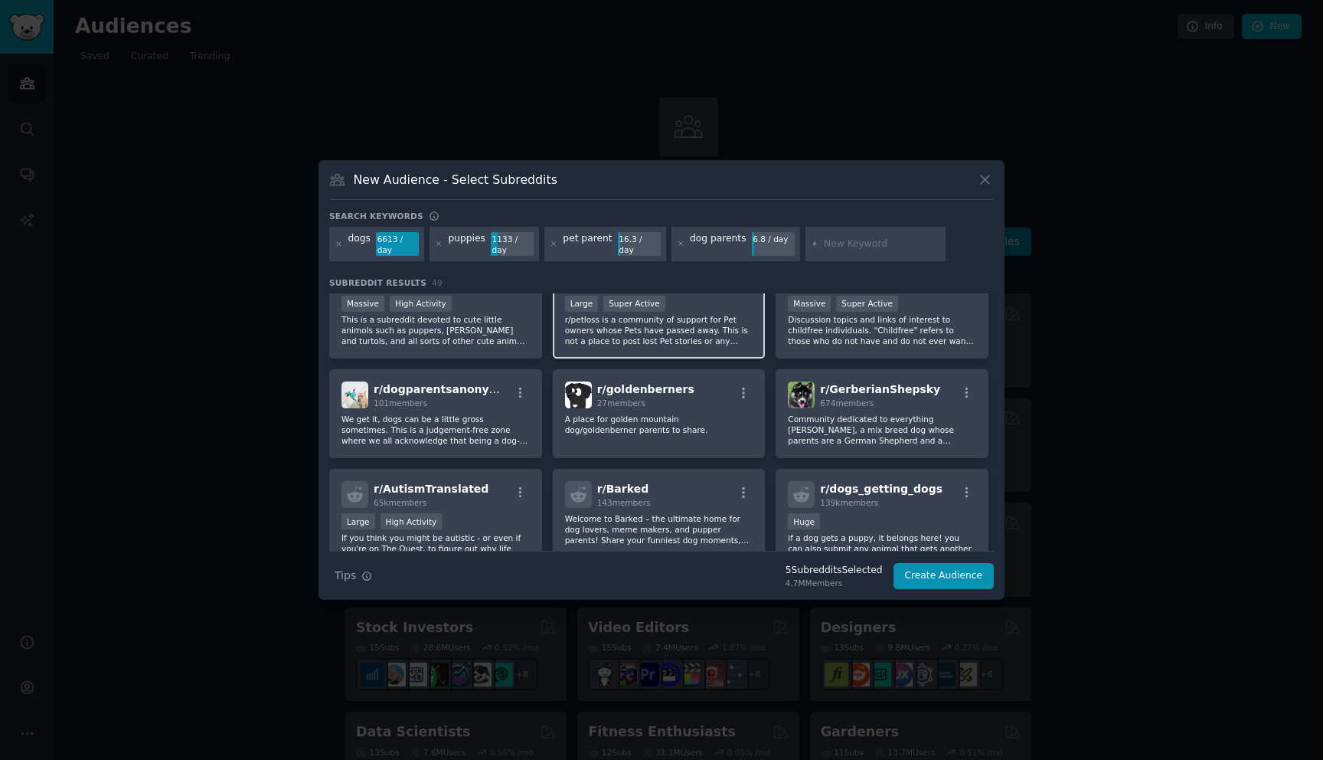
scroll to position [287, 0]
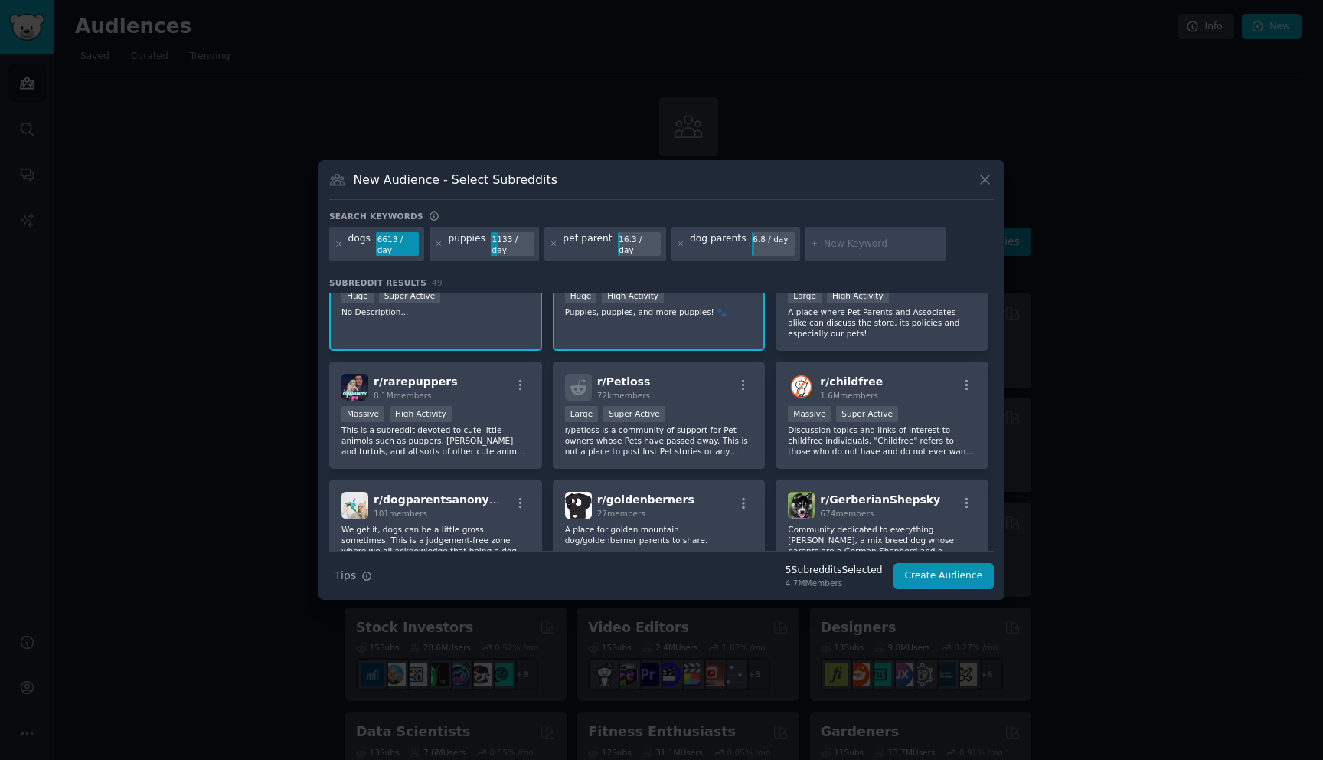
click at [844, 250] on input "text" at bounding box center [882, 244] width 116 height 14
type input "labrador"
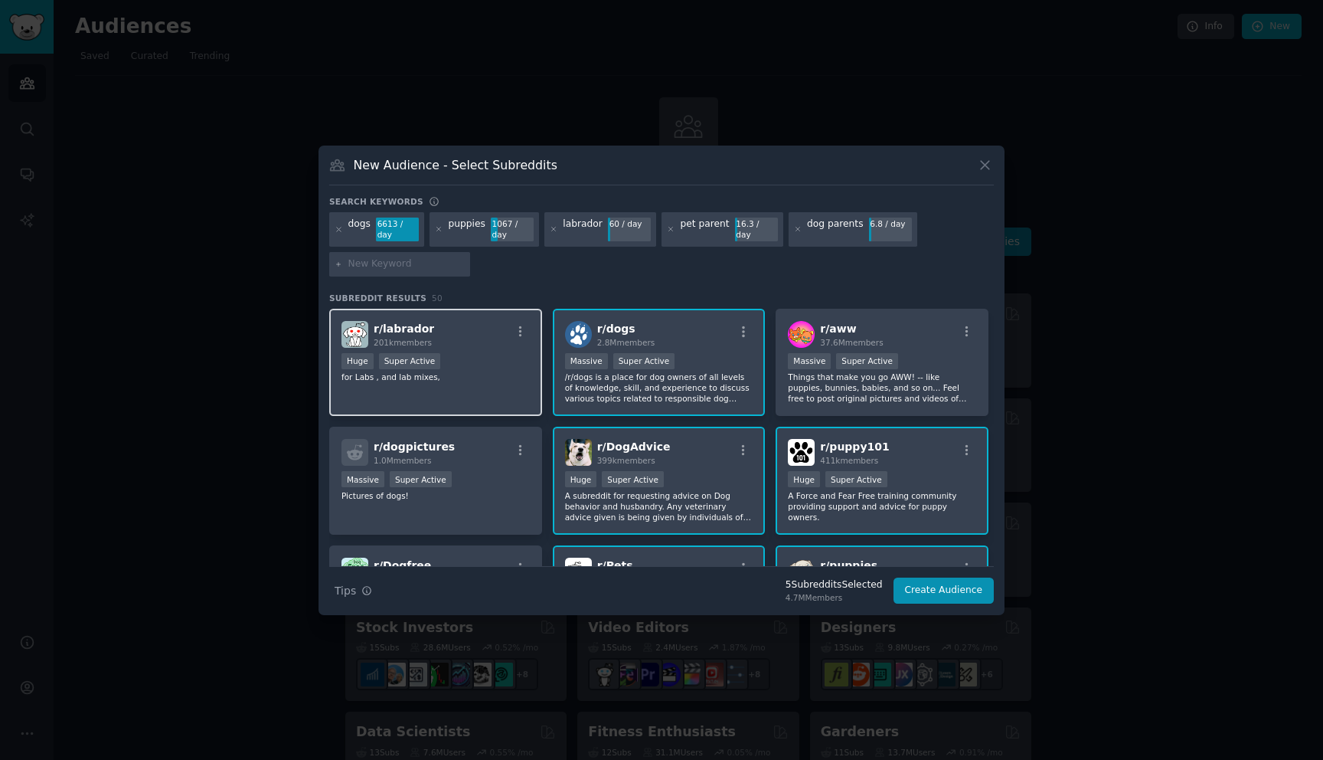
click at [479, 391] on div "r/ labrador 201k members Huge Super Active for Labs , and lab mixes," at bounding box center [435, 363] width 213 height 108
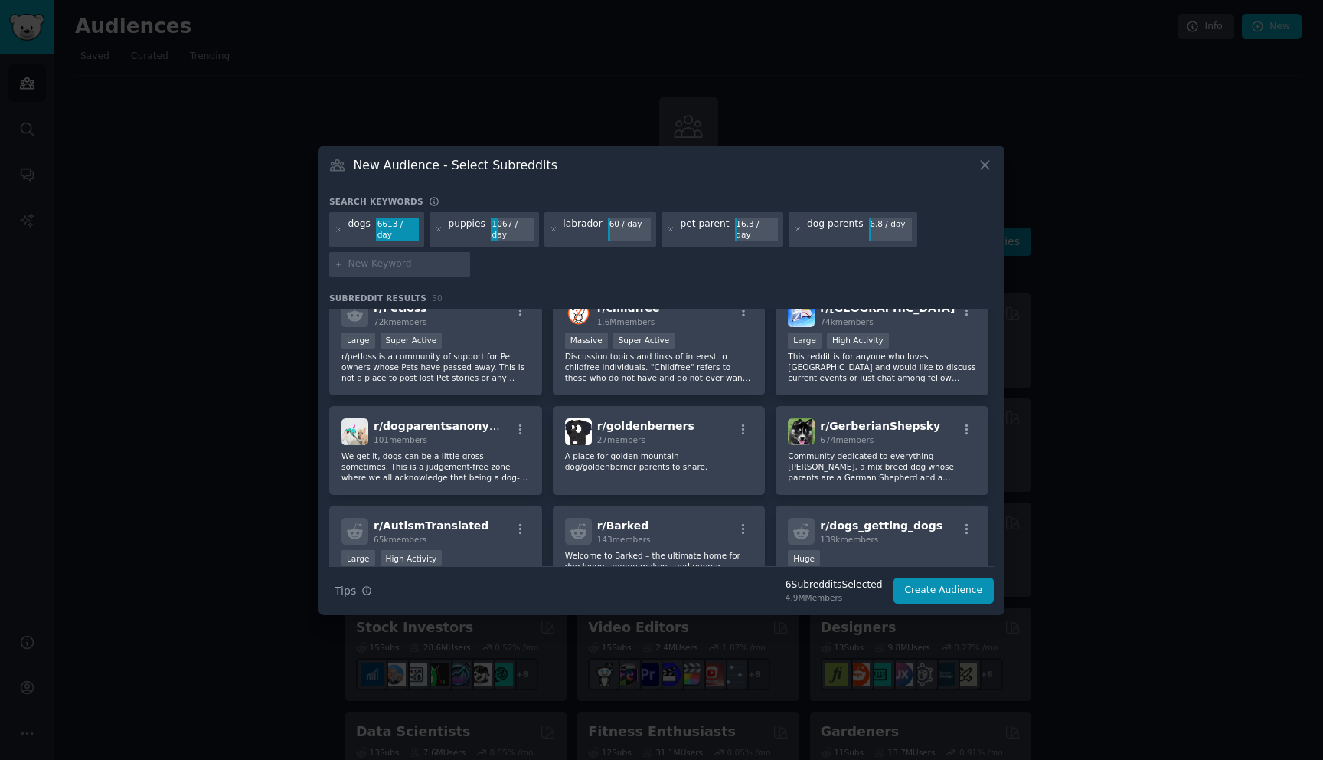
scroll to position [489, 0]
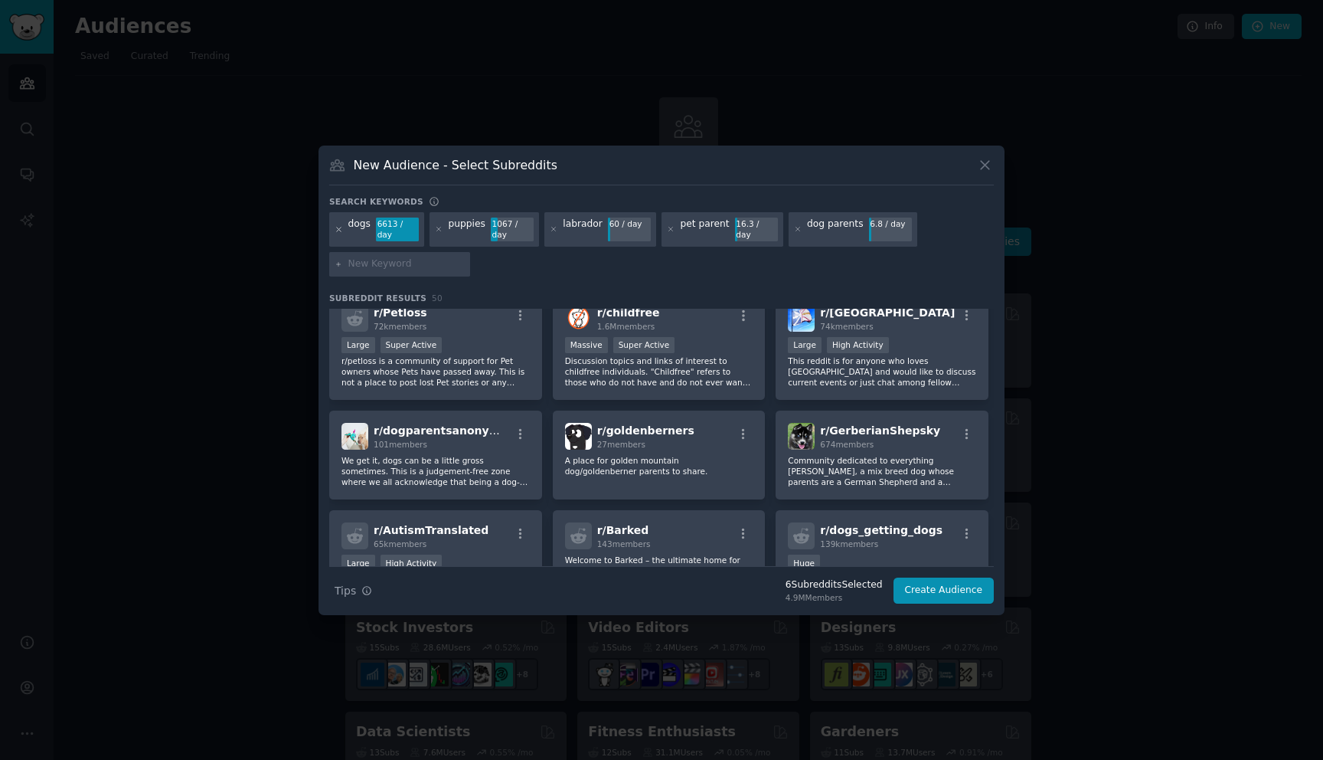
click at [337, 229] on icon at bounding box center [339, 229] width 8 height 8
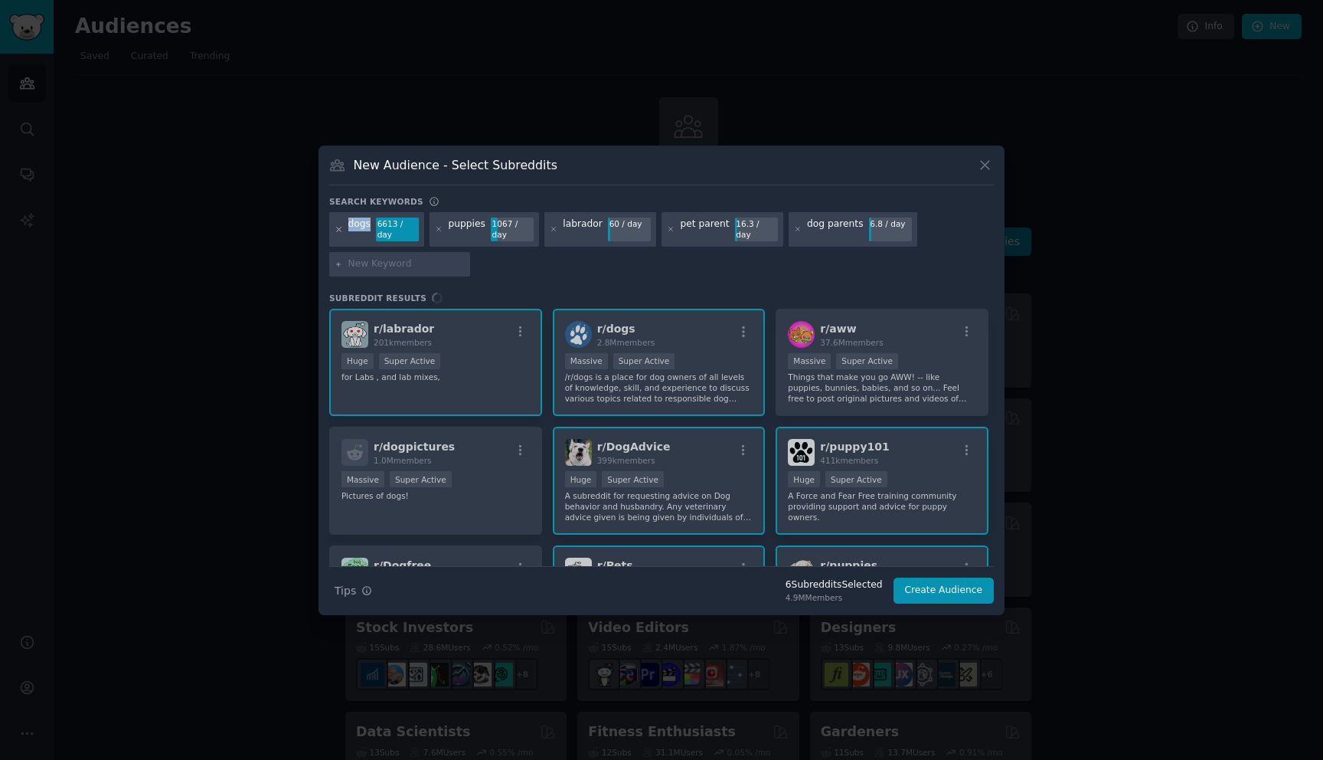
click at [337, 229] on icon at bounding box center [339, 229] width 8 height 8
click at [338, 229] on icon at bounding box center [339, 229] width 4 height 4
click at [338, 212] on div "Search keywords" at bounding box center [661, 204] width 665 height 16
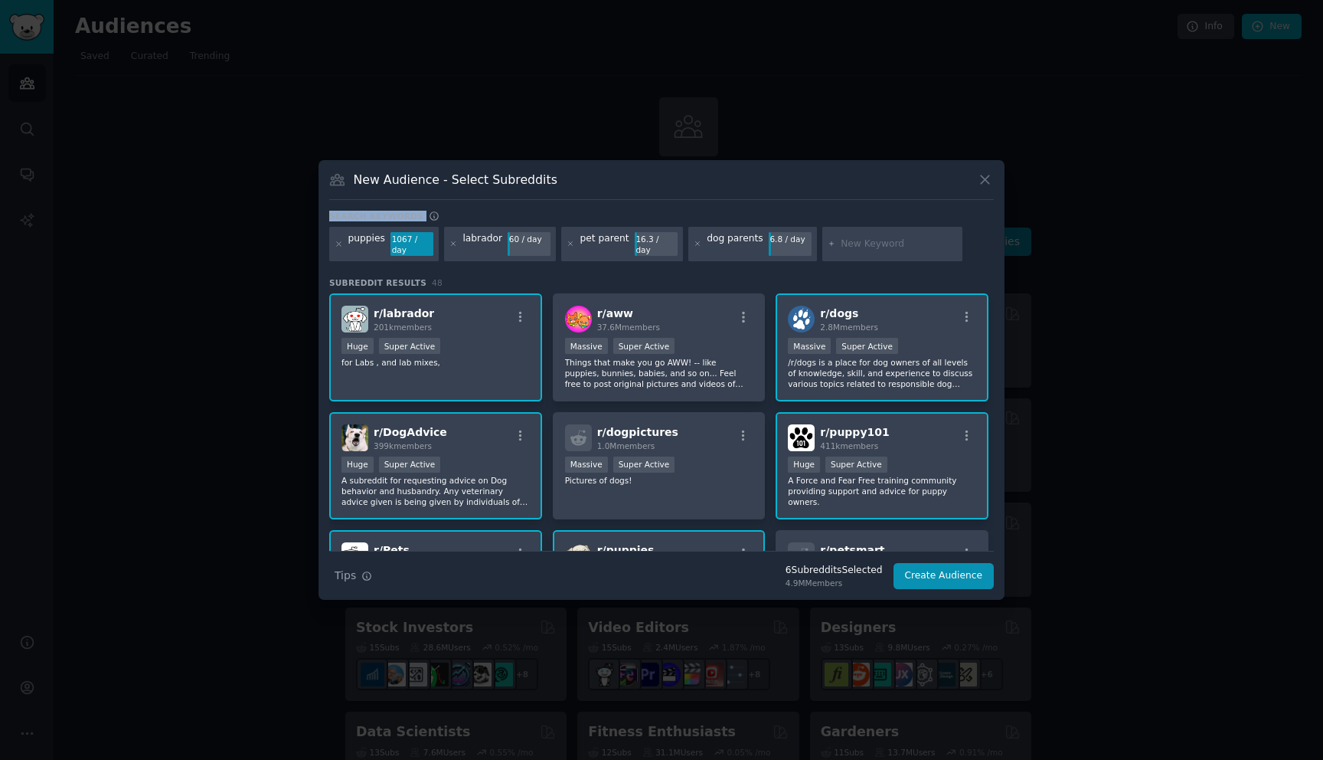
click at [338, 227] on div "Search keywords" at bounding box center [661, 219] width 665 height 16
click at [344, 244] on div "puppies 1067 / day" at bounding box center [383, 244] width 109 height 35
click at [341, 244] on icon at bounding box center [339, 244] width 8 height 8
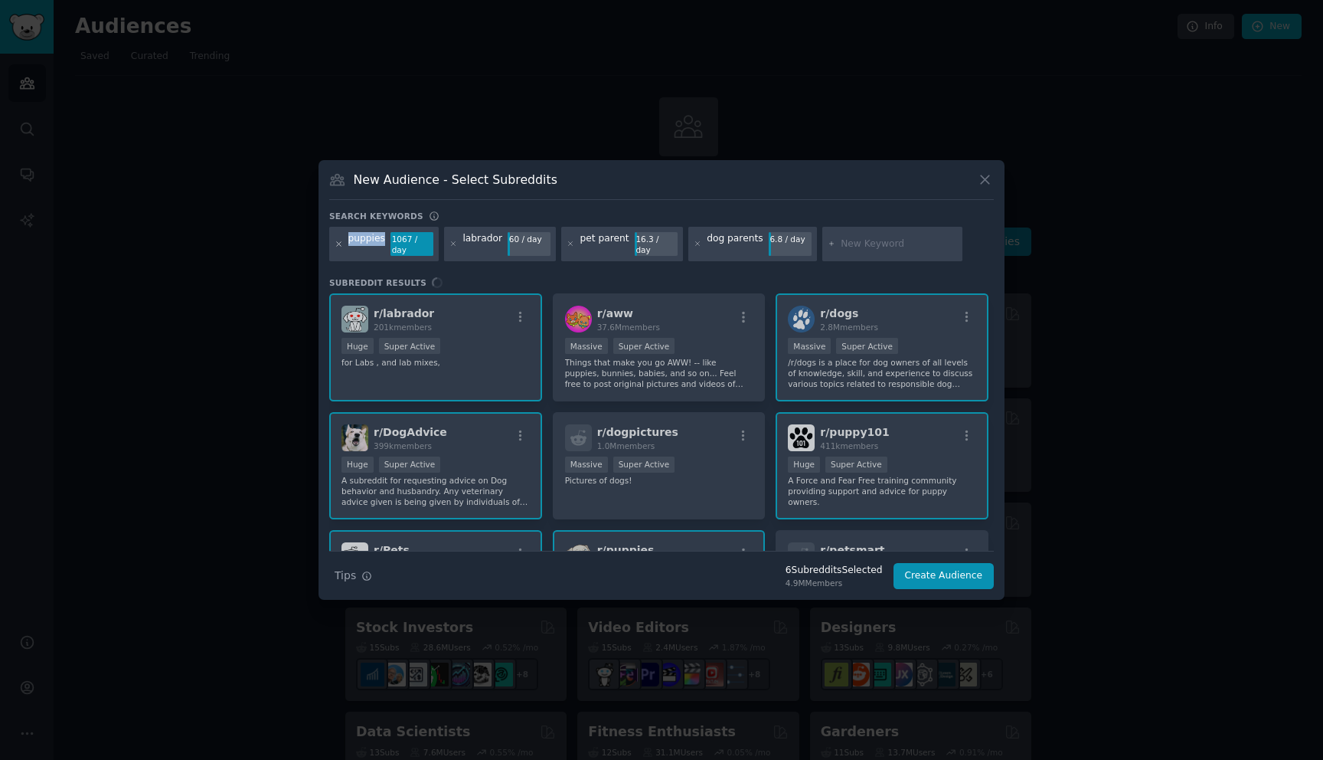
click at [341, 244] on icon at bounding box center [339, 244] width 8 height 8
click at [449, 244] on icon at bounding box center [453, 244] width 8 height 8
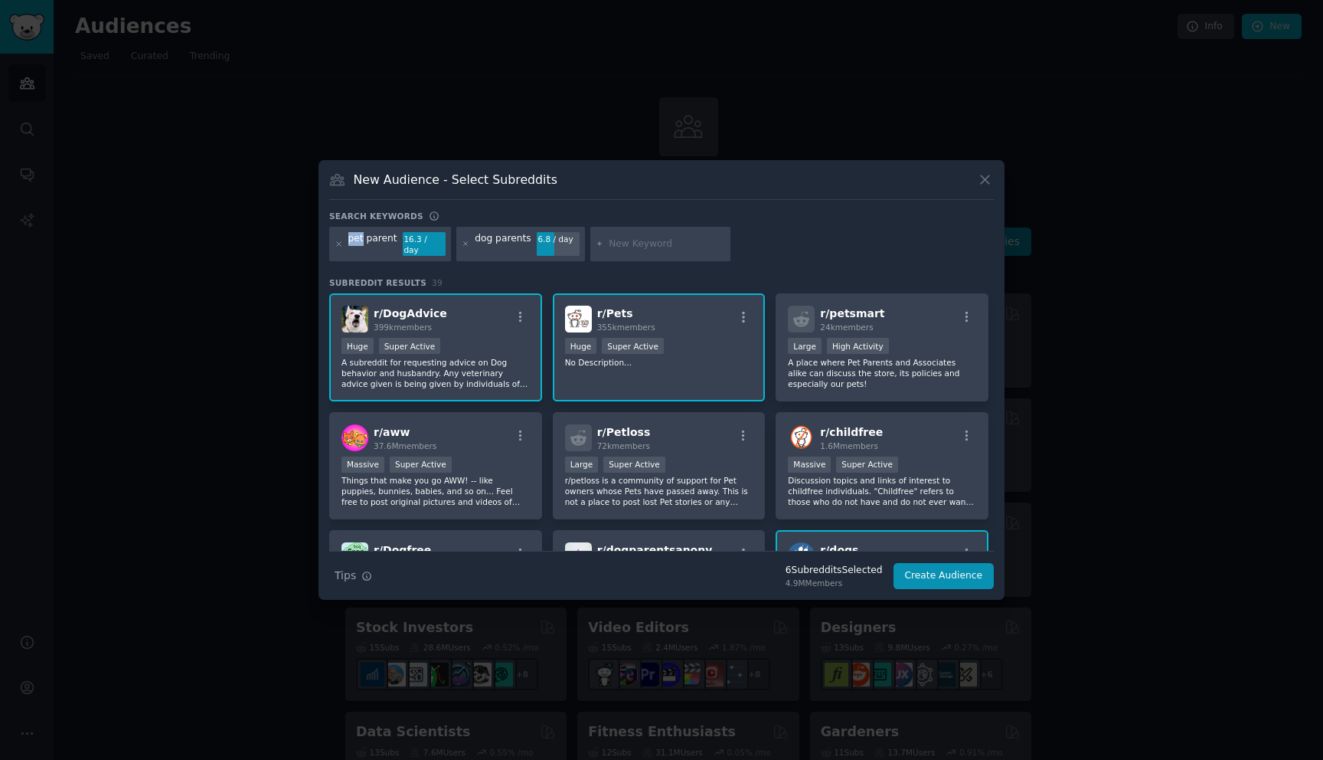
click at [341, 244] on icon at bounding box center [339, 244] width 8 height 8
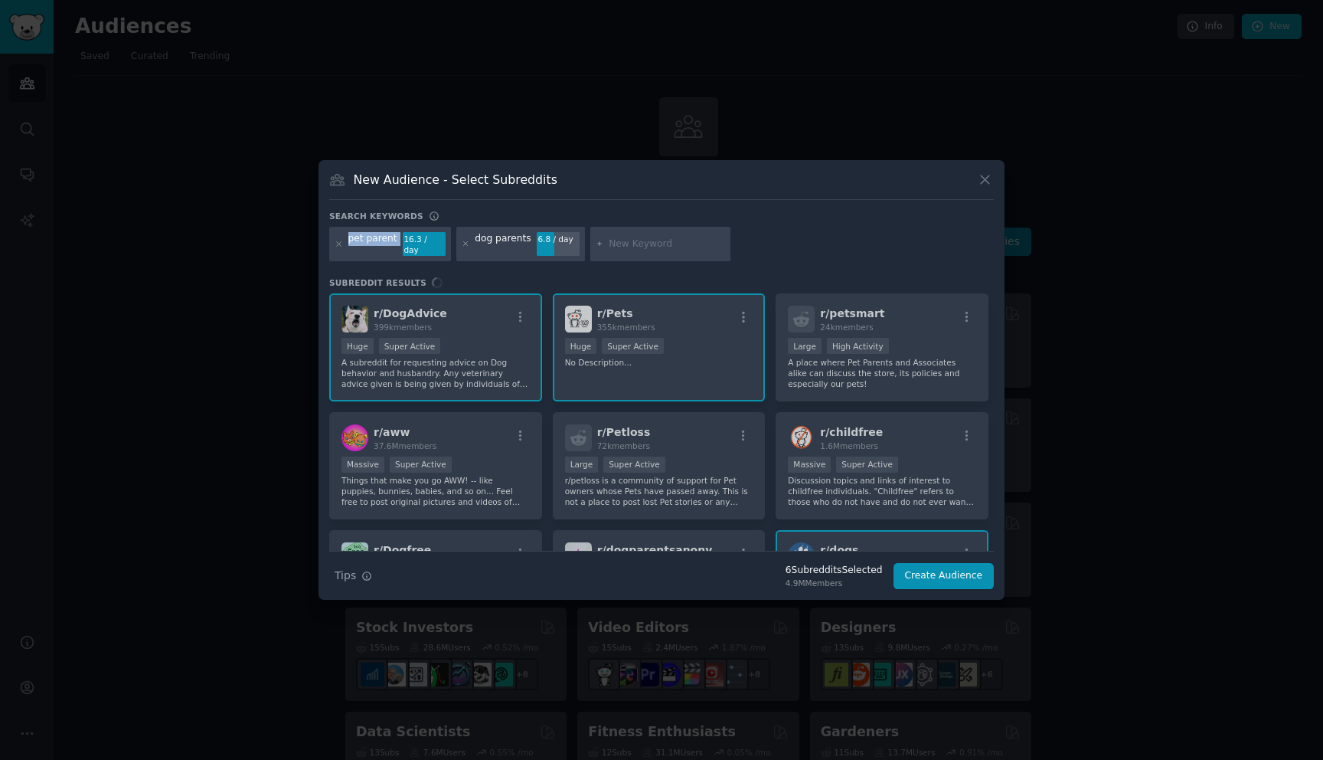
click at [341, 244] on icon at bounding box center [339, 244] width 8 height 8
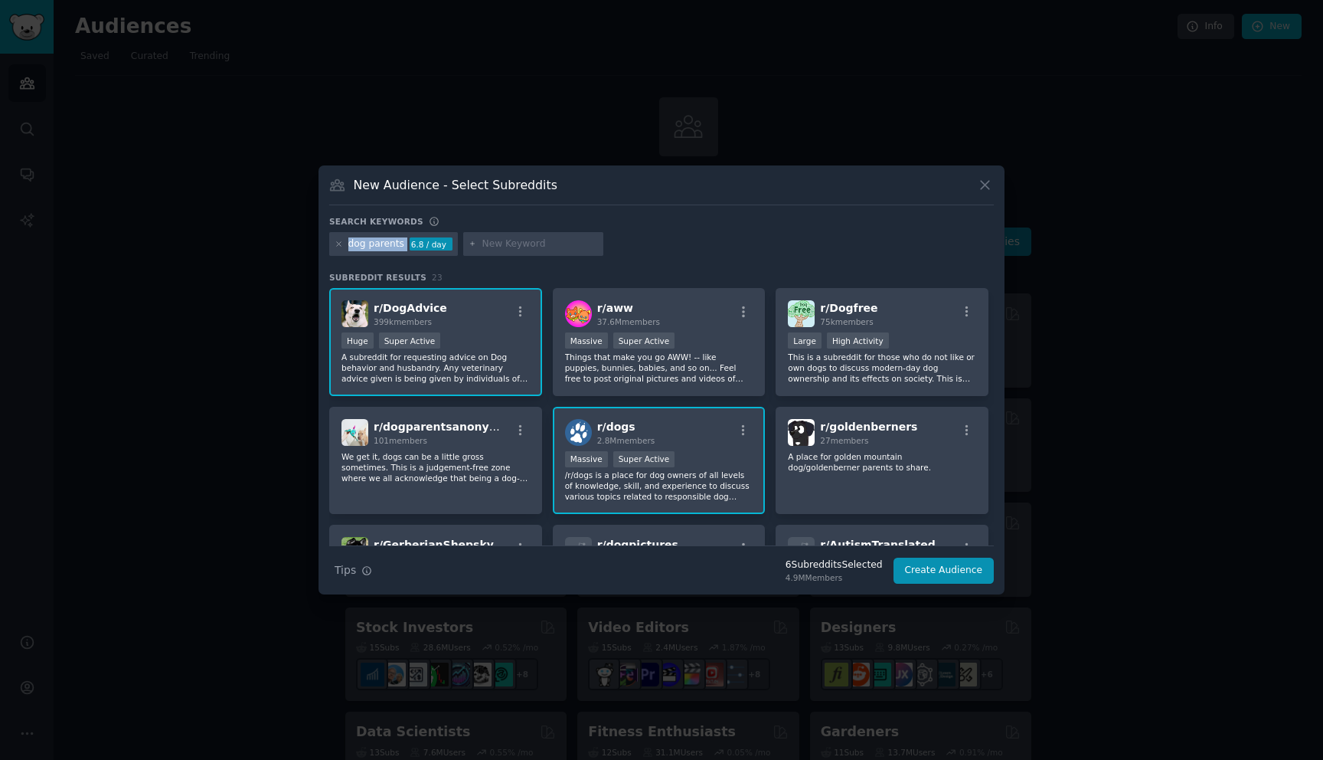
click at [341, 244] on icon at bounding box center [339, 244] width 8 height 8
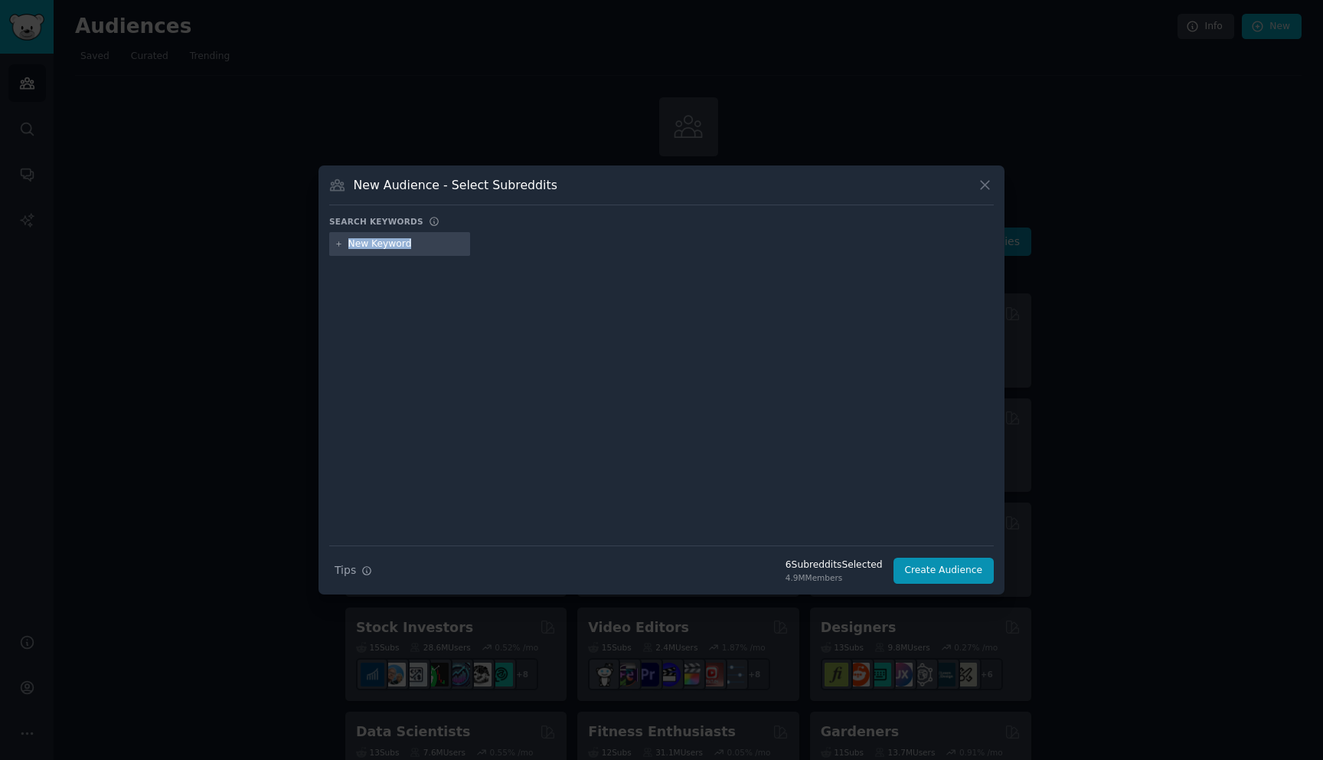
click at [341, 244] on icon at bounding box center [339, 244] width 8 height 8
click at [983, 186] on icon at bounding box center [985, 185] width 8 height 8
